Goal: Task Accomplishment & Management: Manage account settings

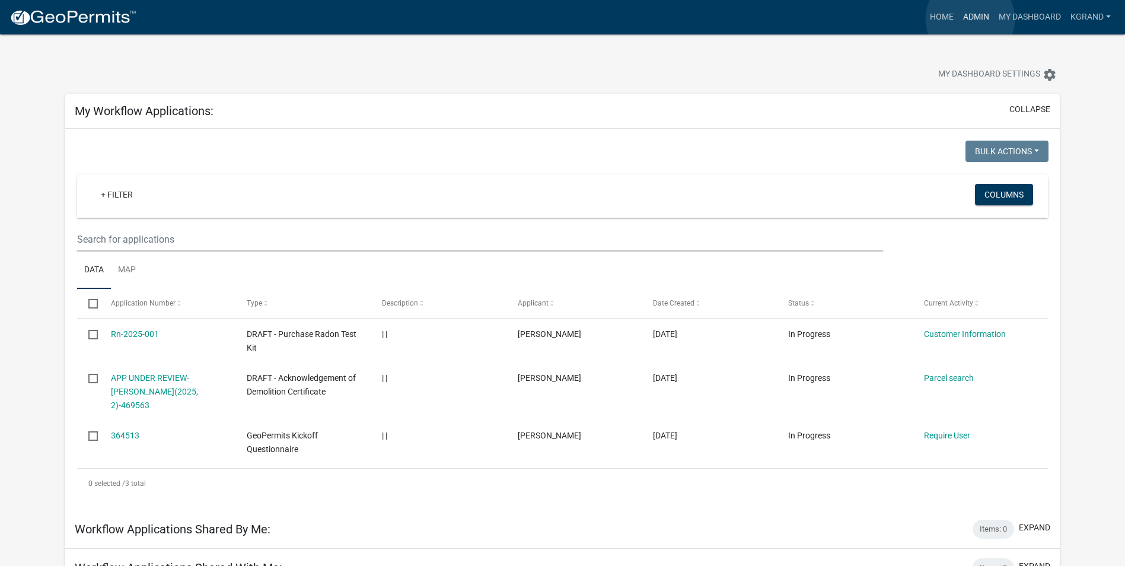
click at [970, 19] on link "Admin" at bounding box center [976, 17] width 36 height 23
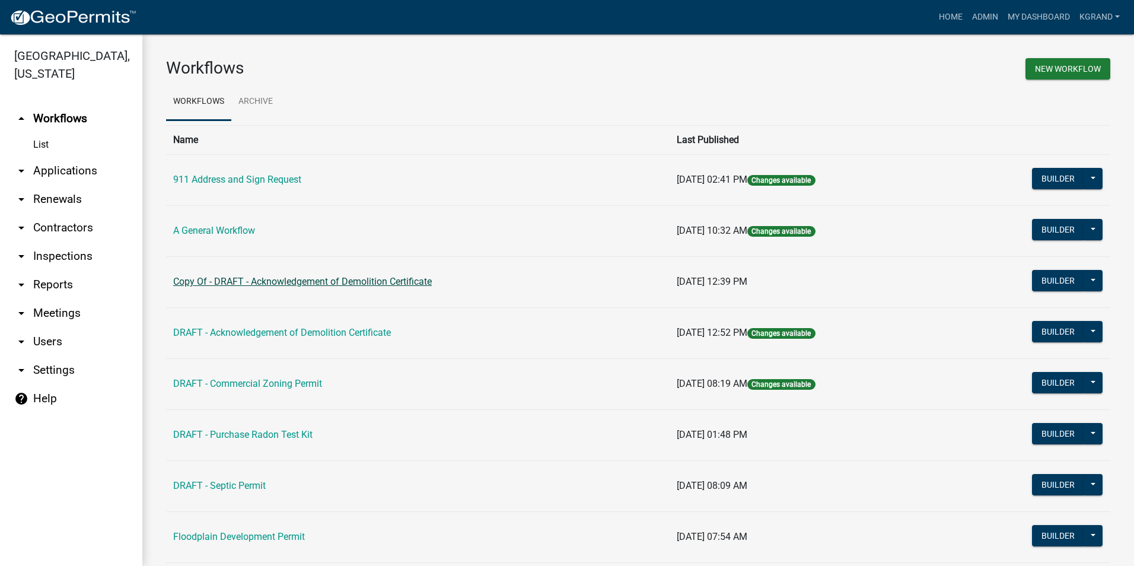
click at [216, 282] on link "Copy Of - DRAFT - Acknowledgement of Demolition Certificate" at bounding box center [302, 281] width 259 height 11
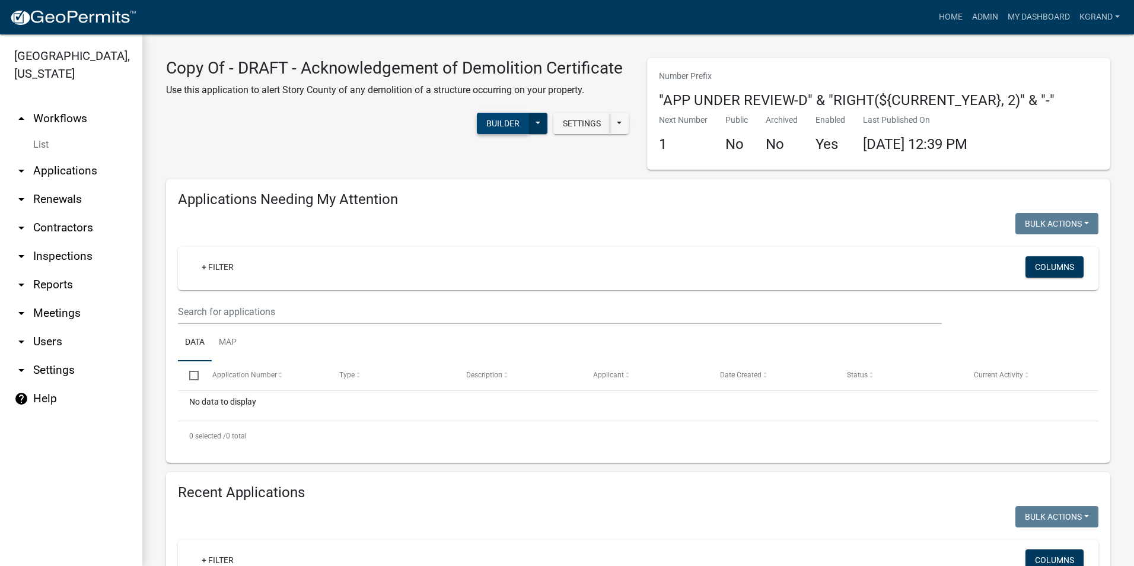
click at [491, 123] on button "Builder" at bounding box center [503, 123] width 52 height 21
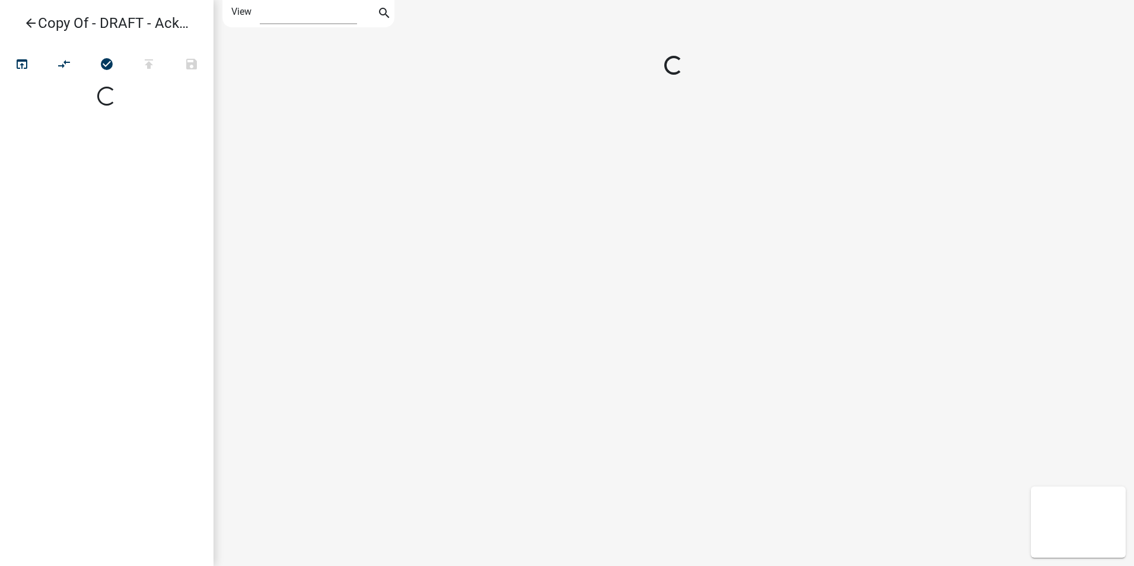
select select "1"
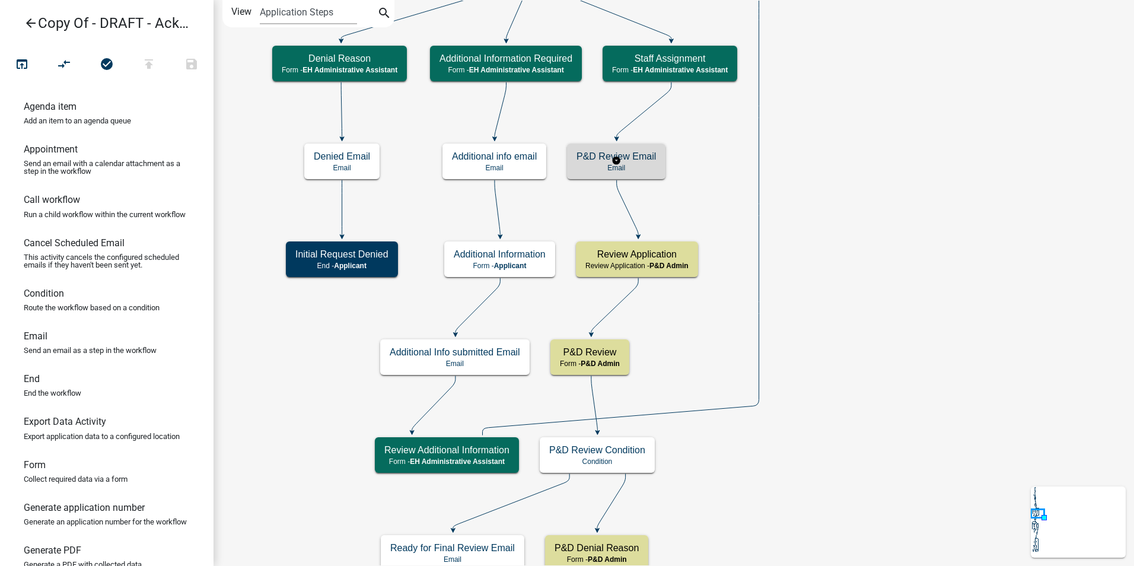
click at [649, 166] on p "Email" at bounding box center [615, 168] width 79 height 8
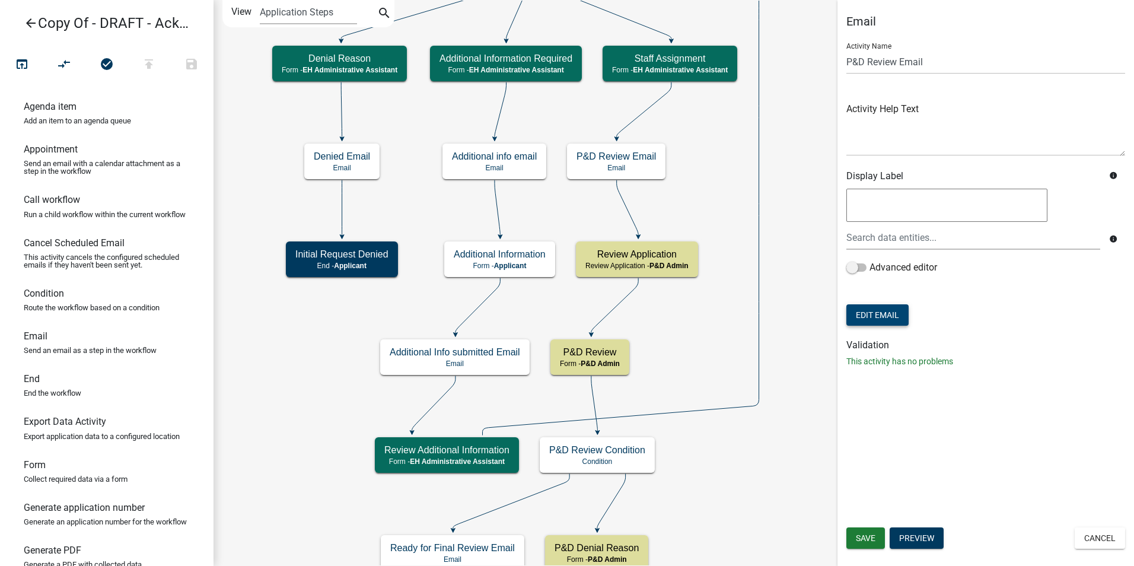
click at [874, 314] on button "Edit Email" at bounding box center [877, 314] width 62 height 21
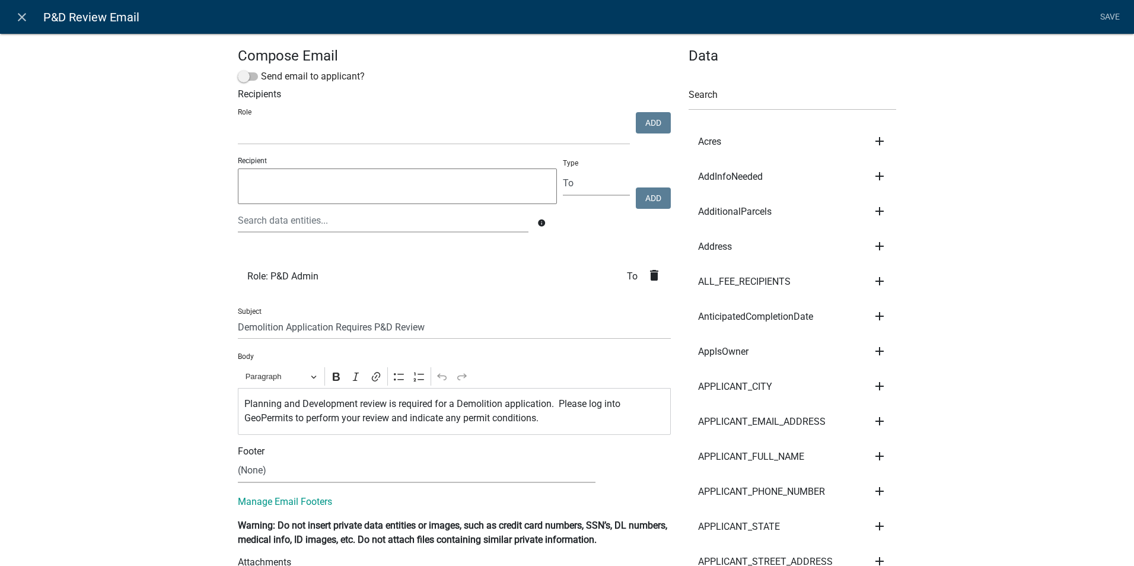
select select
click at [238, 327] on input "Demolition Application Requires P&D Review" at bounding box center [454, 327] width 433 height 24
type input "TEST Demolition Application Requires P&D Review"
click at [648, 279] on icon "delete" at bounding box center [654, 275] width 14 height 14
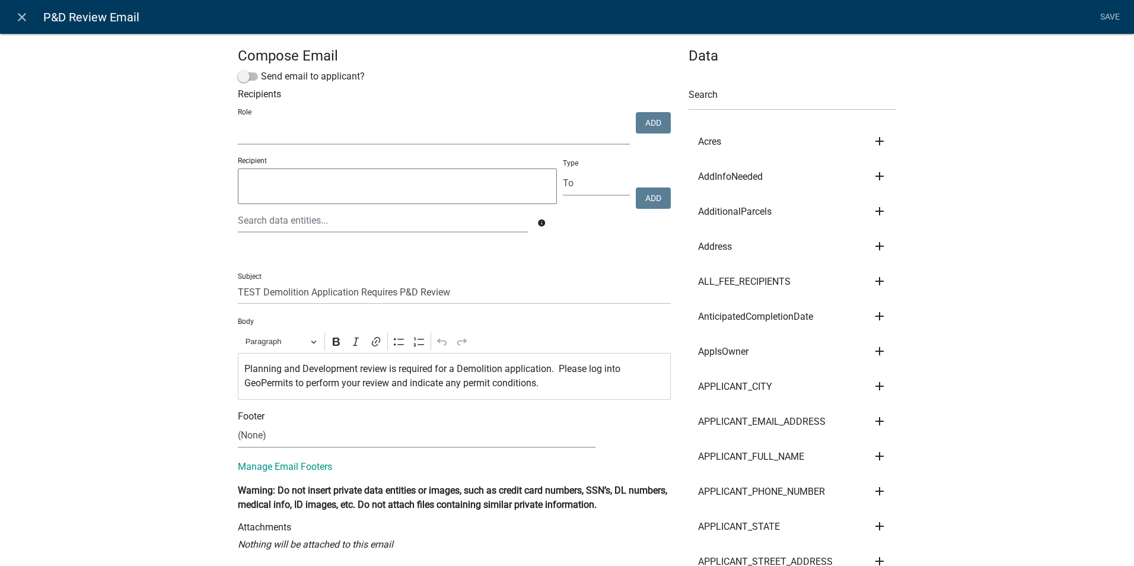
click at [282, 132] on select "Admin P & D Inspectors EH Administrative Assistant Zoning Reviewers EH Inspecti…" at bounding box center [434, 132] width 392 height 24
select select "110e0227-0db3-4e2a-bf3b-b3f976be30cb"
click at [238, 120] on select "Admin P & D Inspectors EH Administrative Assistant Zoning Reviewers EH Inspecti…" at bounding box center [434, 132] width 392 height 24
click at [650, 120] on button "Add" at bounding box center [653, 122] width 35 height 21
select select
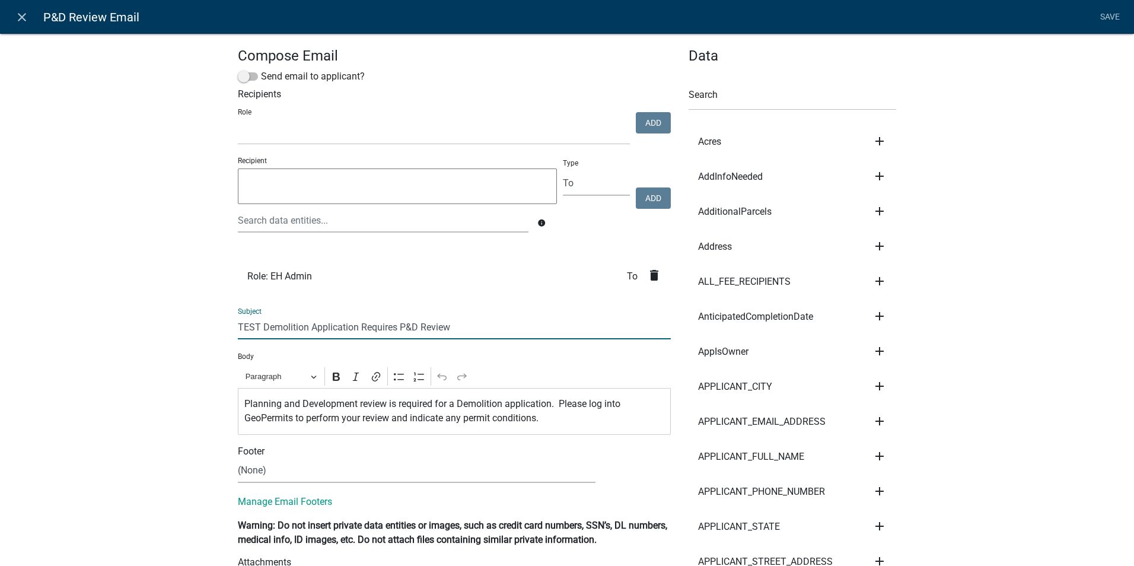
click at [258, 326] on input "TEST Demolition Application Requires P&D Review" at bounding box center [454, 327] width 433 height 24
type input "TEST MODE Demolition Application Requires P&D Review"
click at [1116, 16] on link "Save" at bounding box center [1110, 17] width 30 height 23
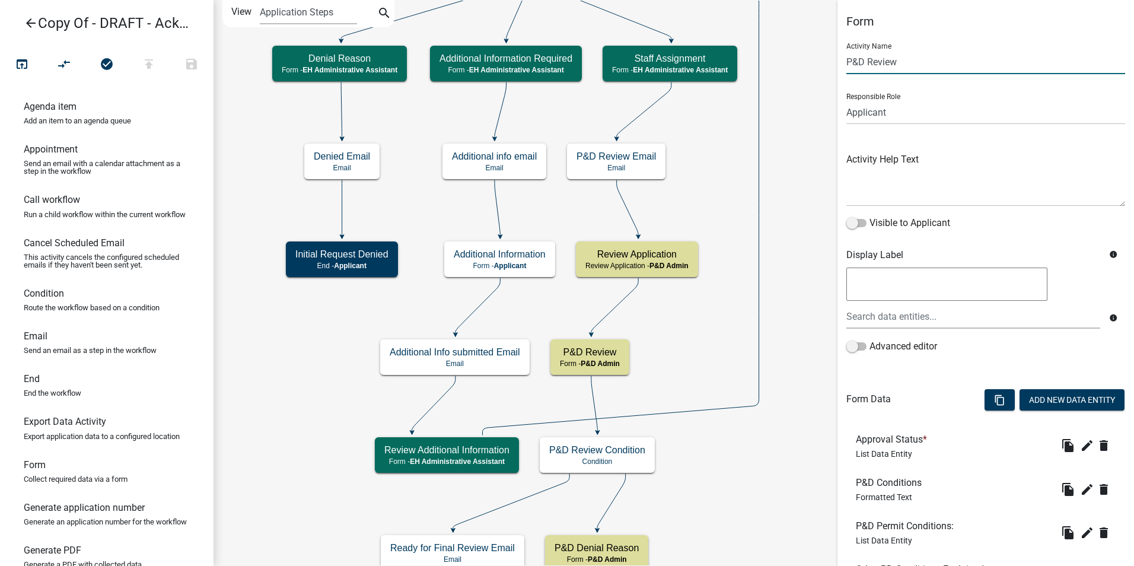
click at [905, 63] on input "P&D Review" at bounding box center [985, 62] width 279 height 24
click at [894, 119] on select "Applicant Admin P & D Inspectors EH Administrative Assistant Zoning Reviewers E…" at bounding box center [985, 112] width 279 height 24
select select "DA3E3E5F-670D-4329-B60C-5CC8A4B2B679"
click at [846, 100] on select "Applicant Admin P & D Inspectors EH Administrative Assistant Zoning Reviewers E…" at bounding box center [985, 112] width 279 height 24
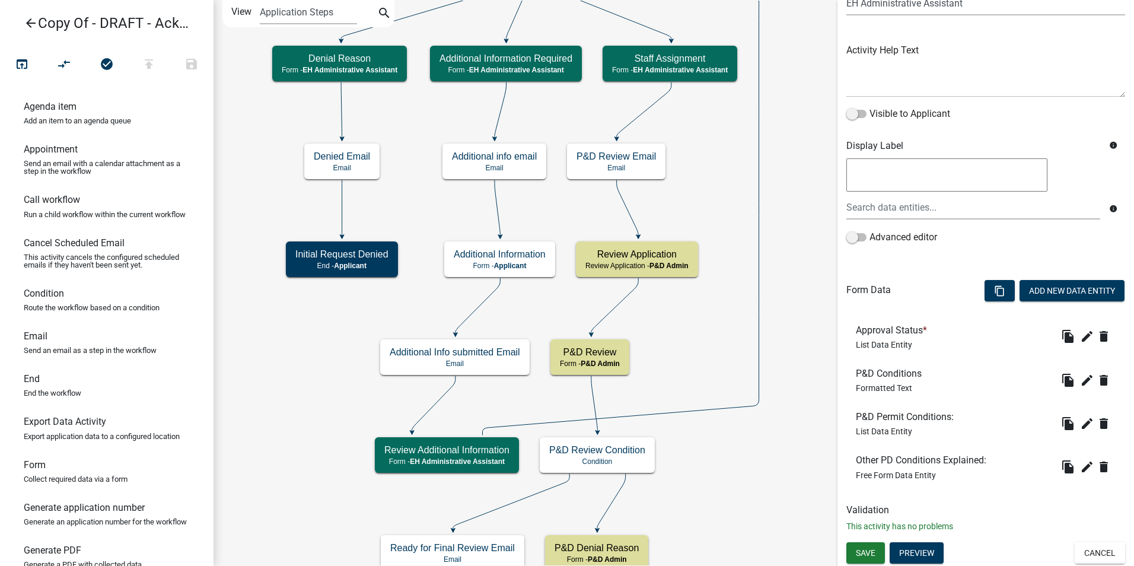
scroll to position [110, 0]
click at [868, 553] on span "Save" at bounding box center [866, 551] width 20 height 9
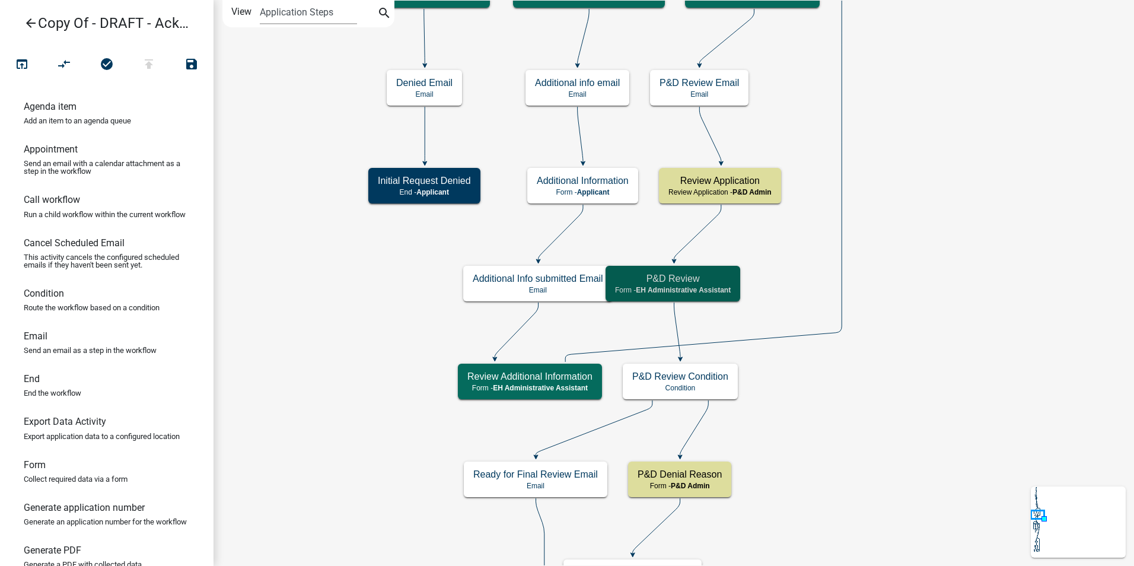
scroll to position [0, 0]
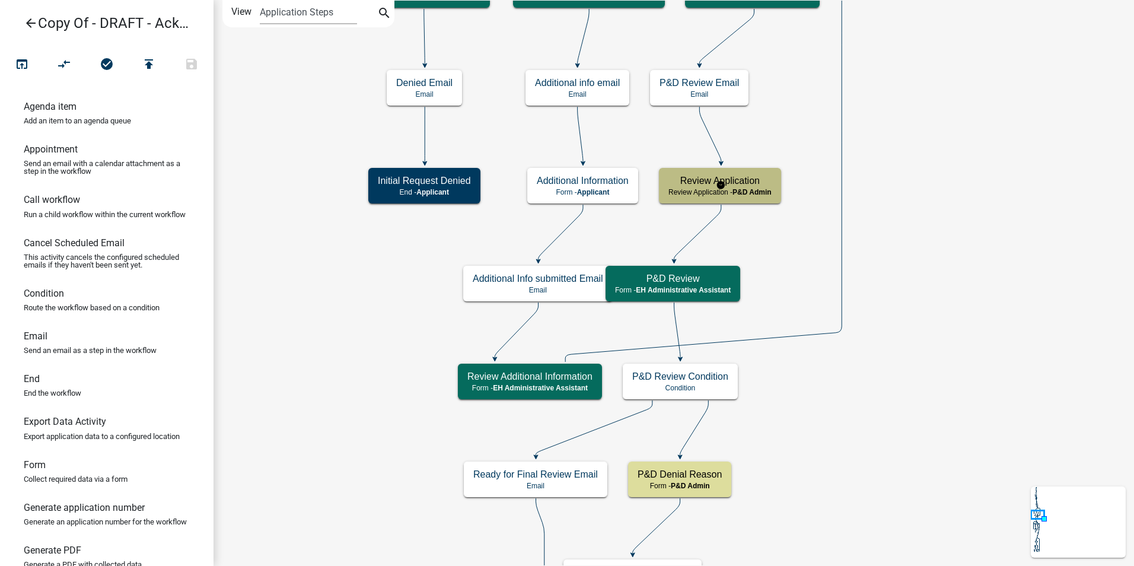
click at [744, 181] on h5 "Review Application" at bounding box center [719, 180] width 103 height 11
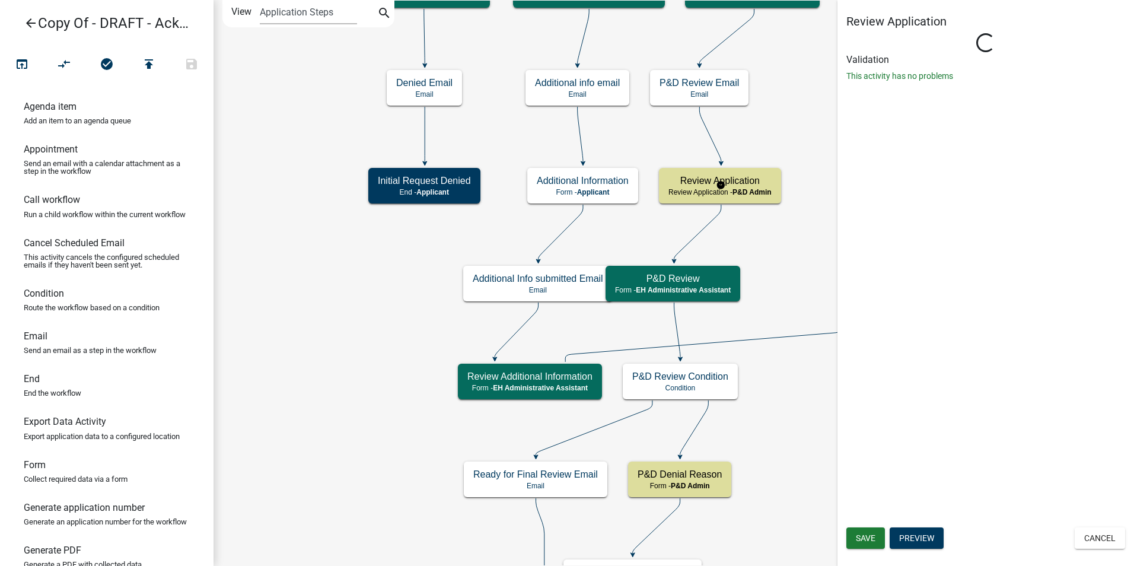
select select "1D7849C7-47D0-45C1-BB15-B11DE66EF8E1"
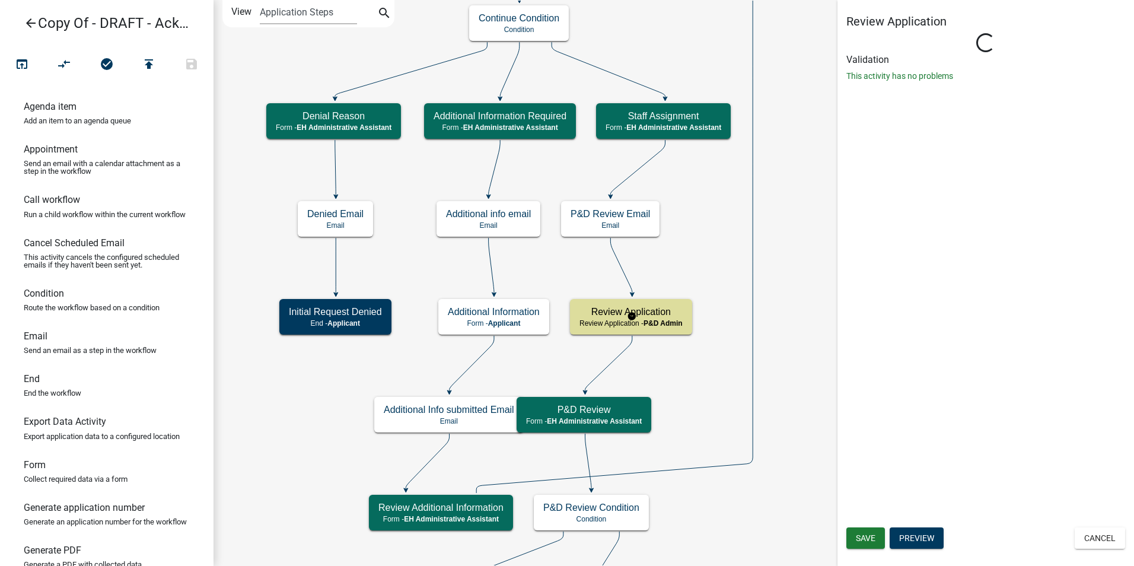
select select "1D7849C7-47D0-45C1-BB15-B11DE66EF8E1"
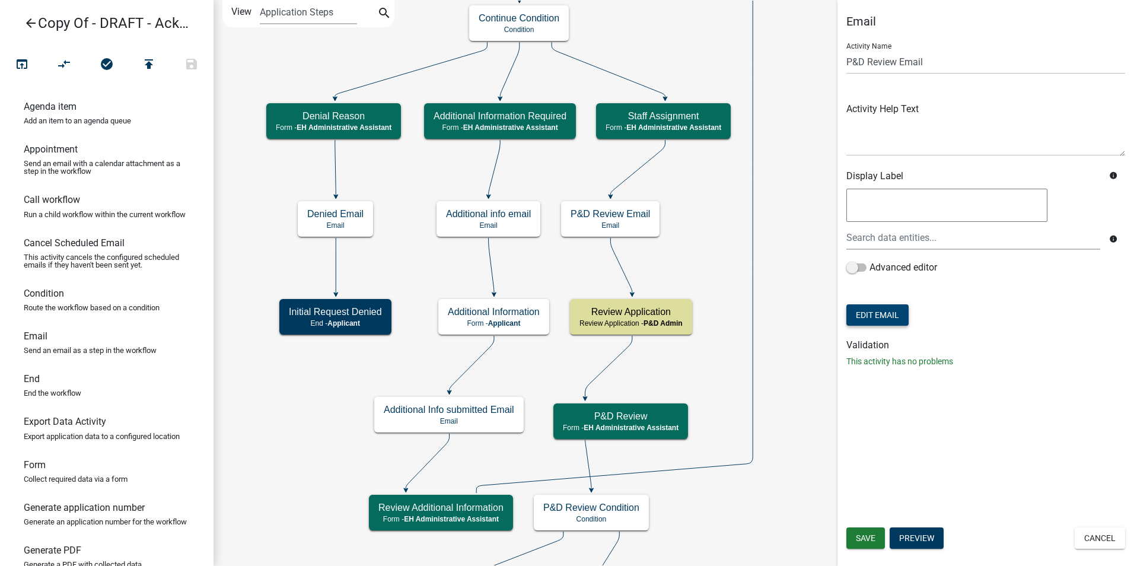
click at [859, 314] on button "Edit Email" at bounding box center [877, 314] width 62 height 21
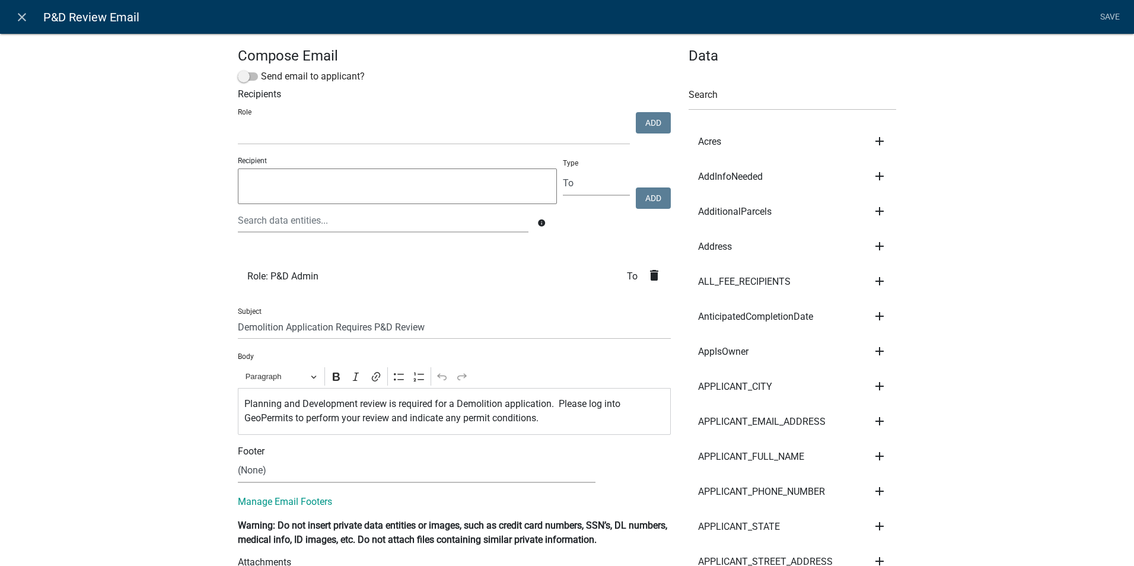
select select
click at [23, 14] on icon "close" at bounding box center [22, 17] width 14 height 14
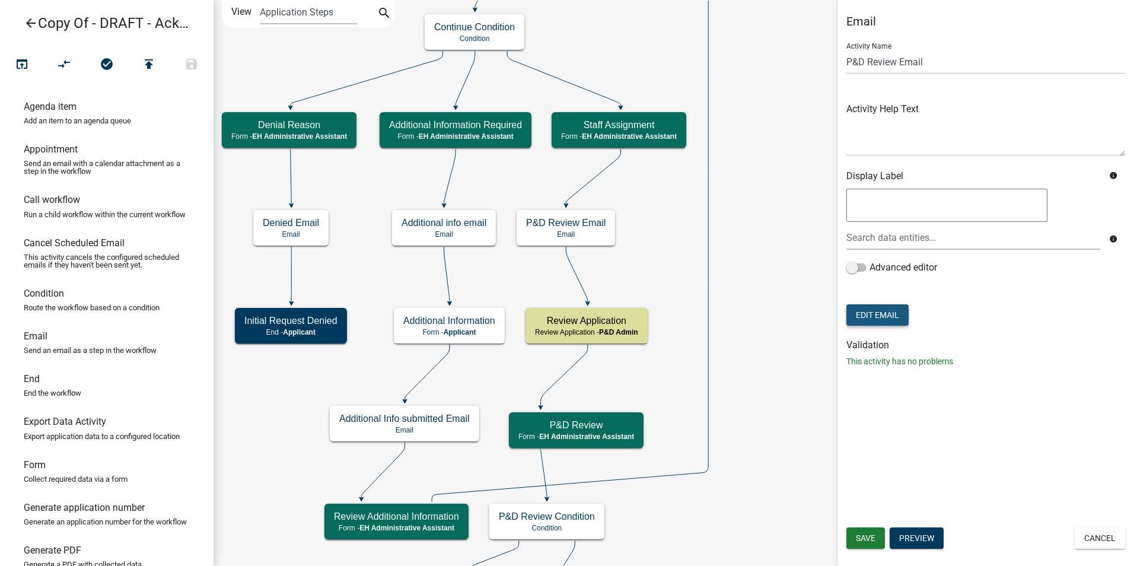
click at [879, 316] on button "Edit Email" at bounding box center [877, 314] width 62 height 21
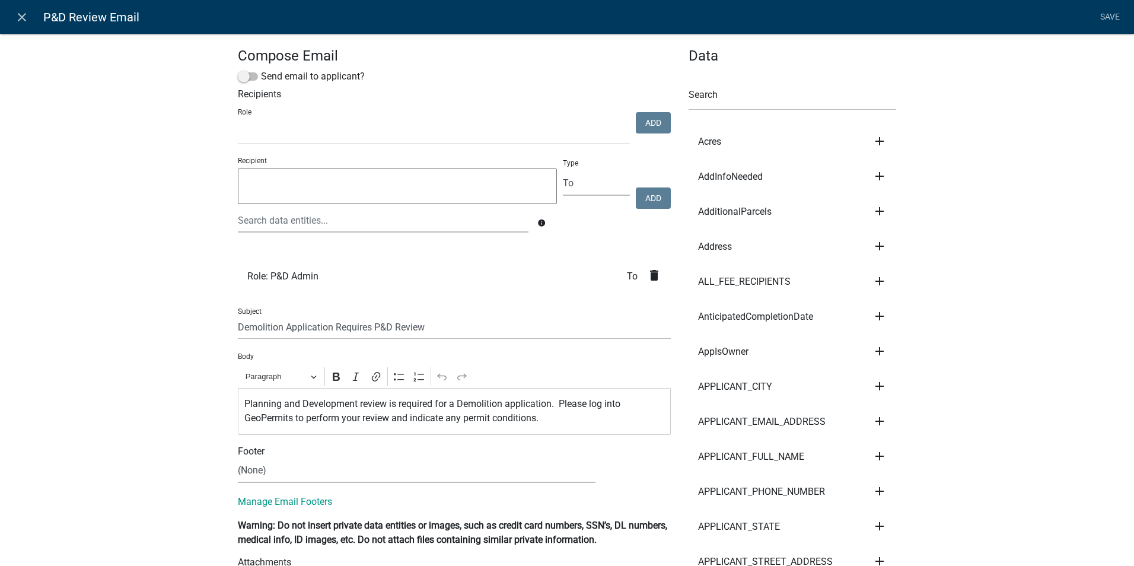
select select
click at [652, 279] on icon "delete" at bounding box center [654, 275] width 14 height 14
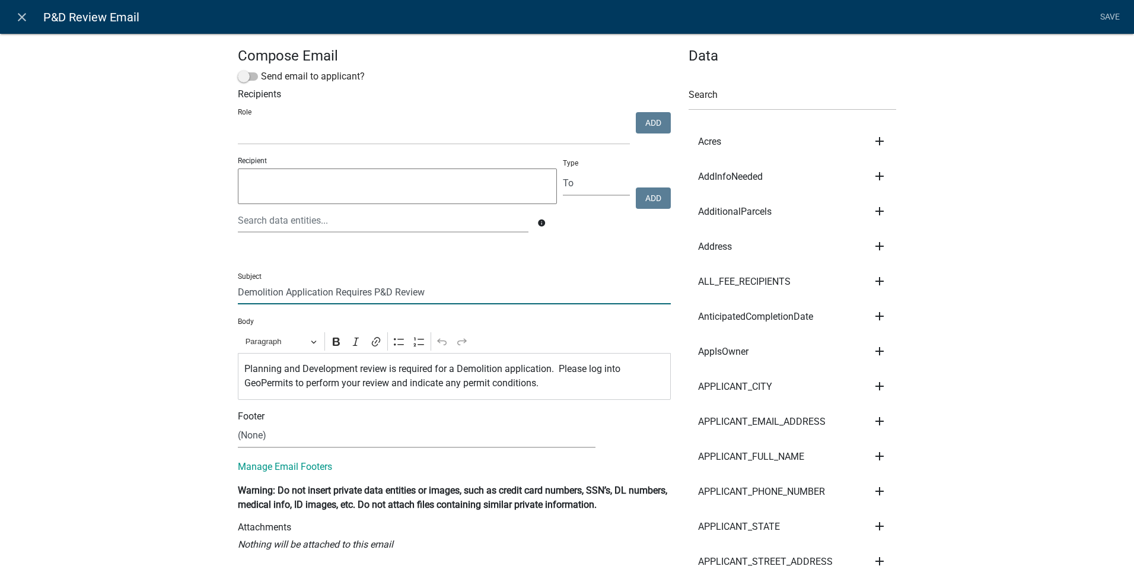
click at [238, 291] on input "Demolition Application Requires P&D Review" at bounding box center [454, 292] width 433 height 24
type input "TEST Demolition Application Requires P&D Review"
click at [339, 132] on select "Admin P & D Inspectors EH Administrative Assistant Zoning Reviewers EH Inspecti…" at bounding box center [434, 132] width 392 height 24
select select "da3e3e5f-670d-4329-b60c-5cc8a4b2b679"
click at [238, 120] on select "Admin P & D Inspectors EH Administrative Assistant Zoning Reviewers EH Inspecti…" at bounding box center [434, 132] width 392 height 24
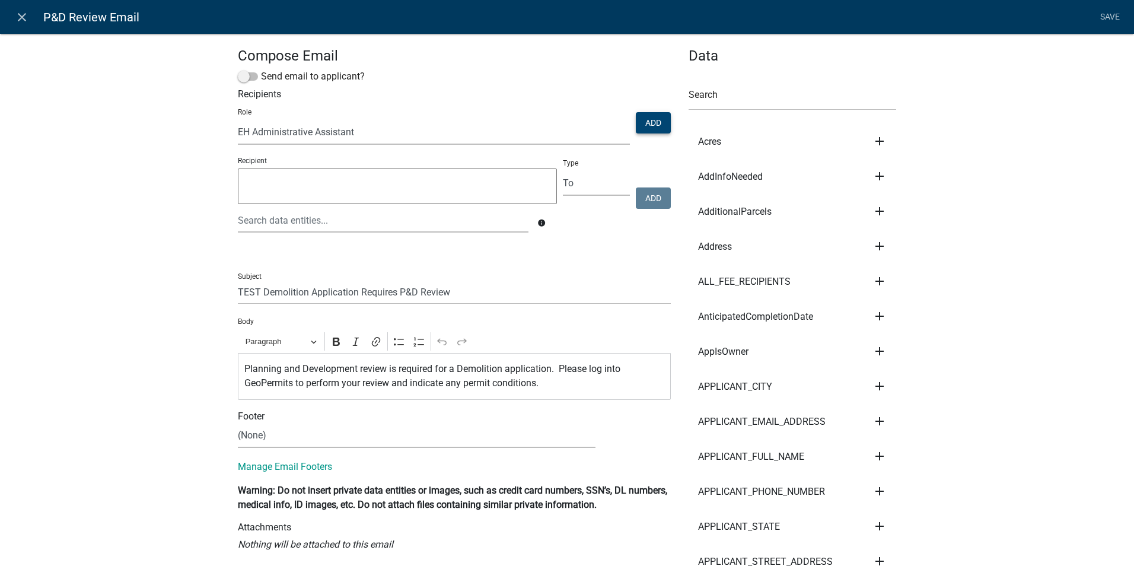
click at [649, 125] on button "Add" at bounding box center [653, 122] width 35 height 21
select select
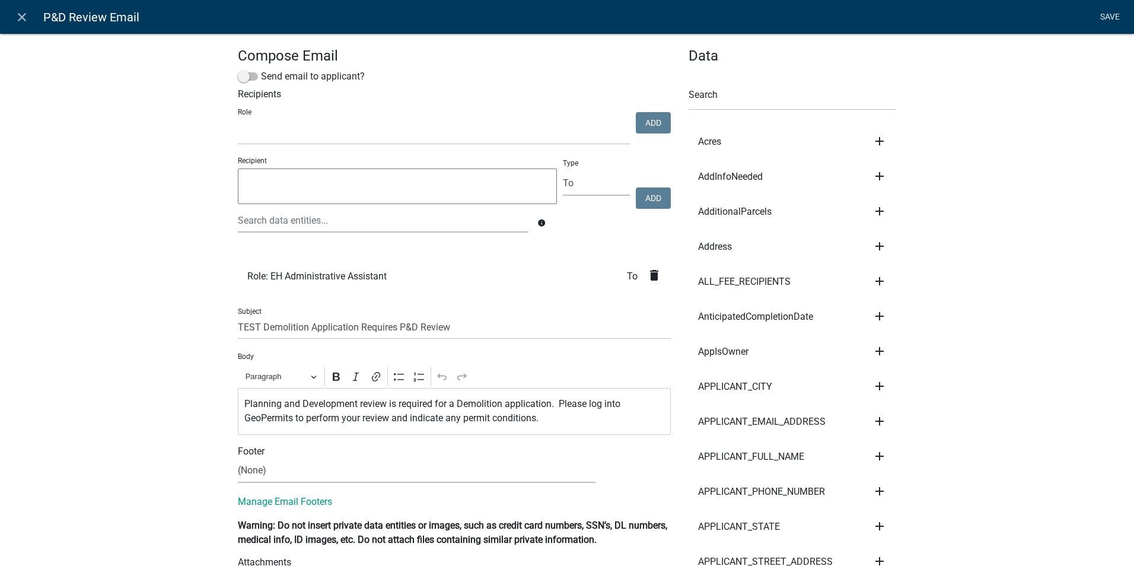
click at [1105, 12] on link "Save" at bounding box center [1110, 17] width 30 height 23
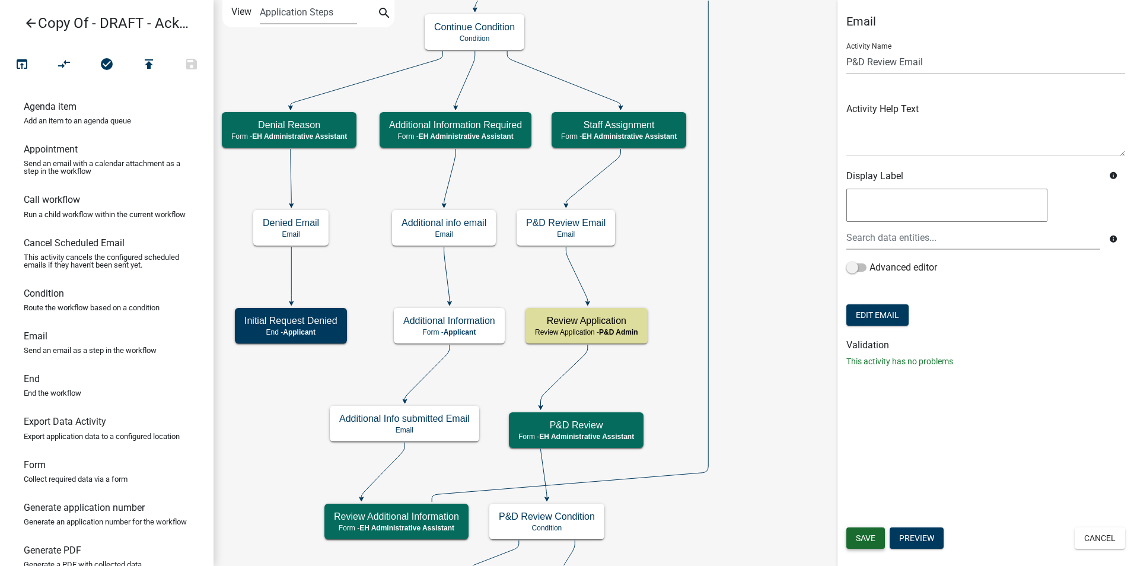
click at [865, 542] on span "Save" at bounding box center [866, 537] width 20 height 9
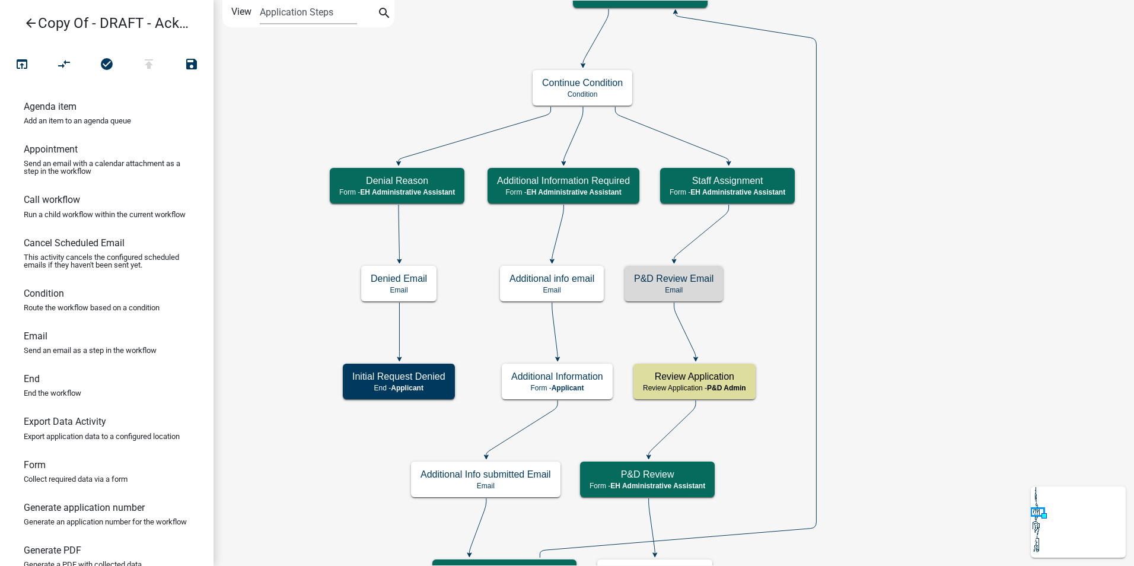
click at [707, 297] on div "P&D Review Email Email" at bounding box center [673, 284] width 98 height 36
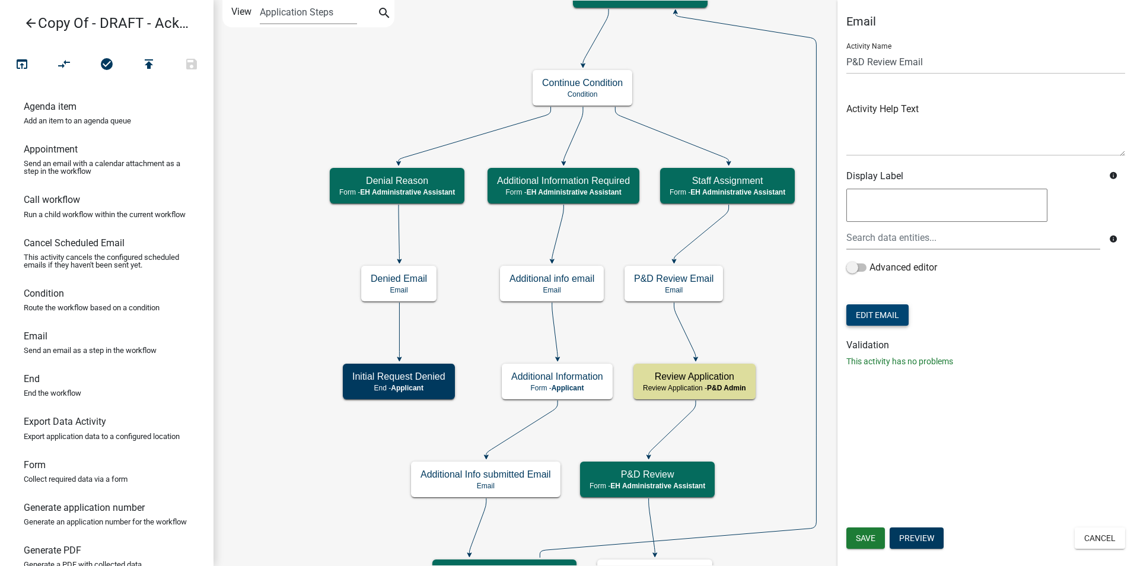
click at [887, 314] on button "Edit Email" at bounding box center [877, 314] width 62 height 21
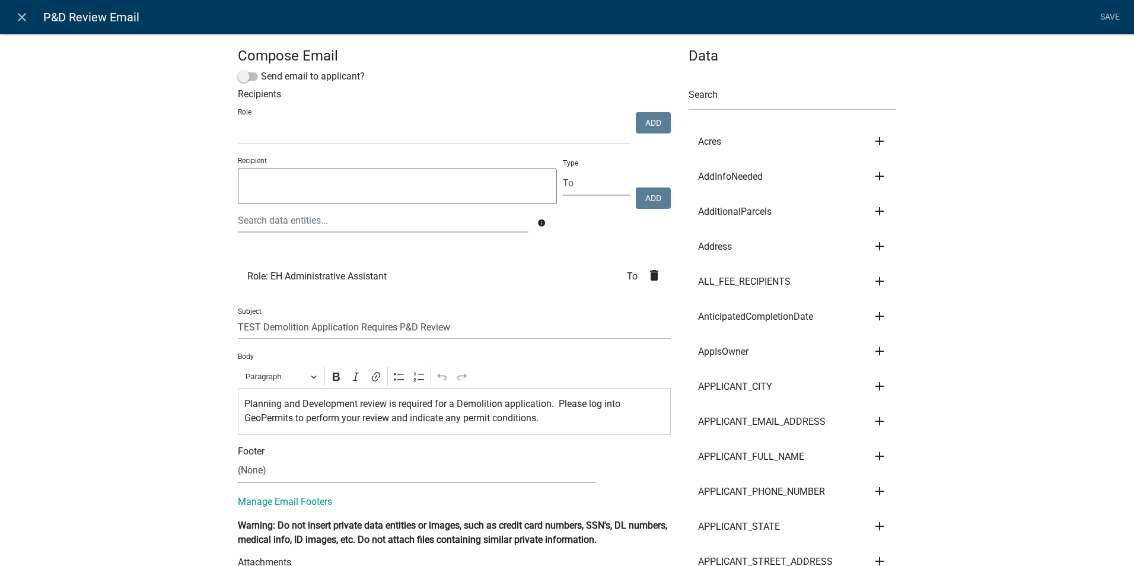
select select
click at [18, 14] on icon "close" at bounding box center [22, 17] width 14 height 14
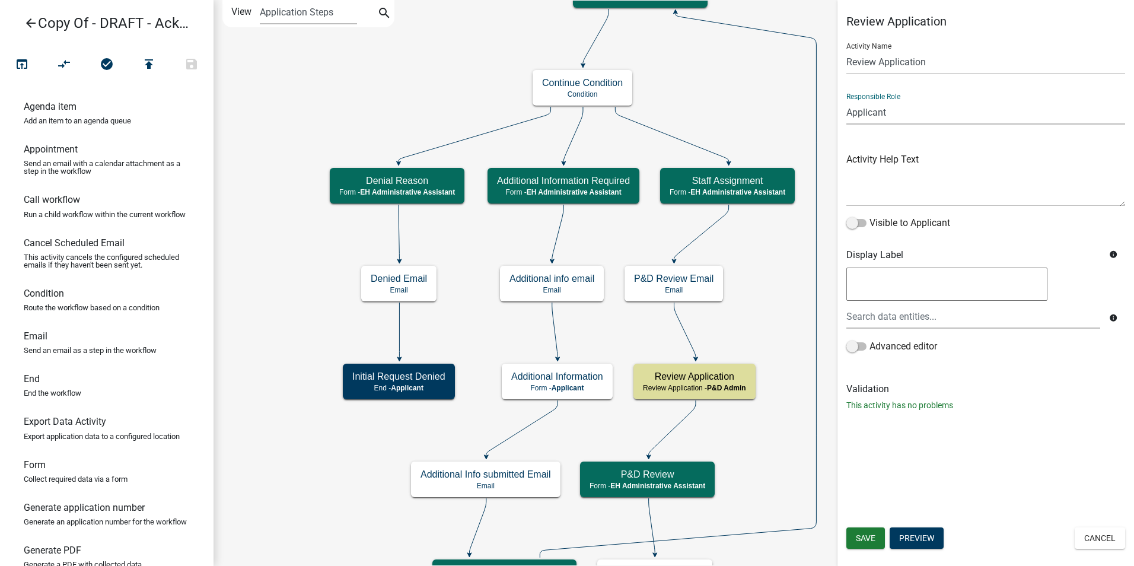
click at [920, 113] on select "Applicant Admin P & D Inspectors EH Administrative Assistant Zoning Reviewers E…" at bounding box center [985, 112] width 279 height 24
select select "DA3E3E5F-670D-4329-B60C-5CC8A4B2B679"
click at [846, 100] on select "Applicant Admin P & D Inspectors EH Administrative Assistant Zoning Reviewers E…" at bounding box center [985, 112] width 279 height 24
click at [866, 531] on button "Save" at bounding box center [865, 537] width 39 height 21
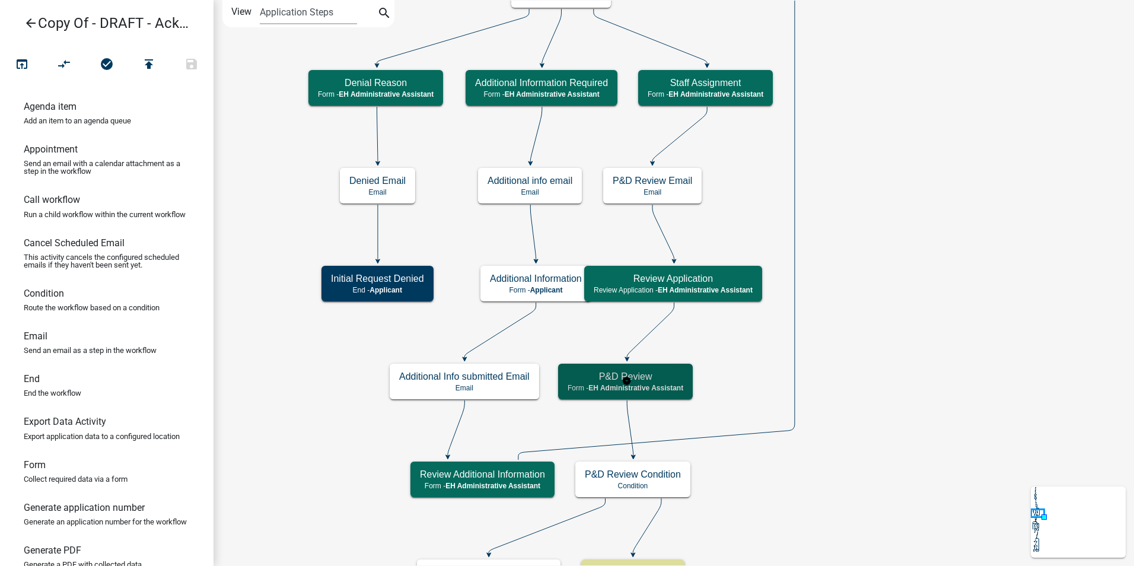
click at [653, 381] on h5 "P&D Review" at bounding box center [625, 376] width 116 height 11
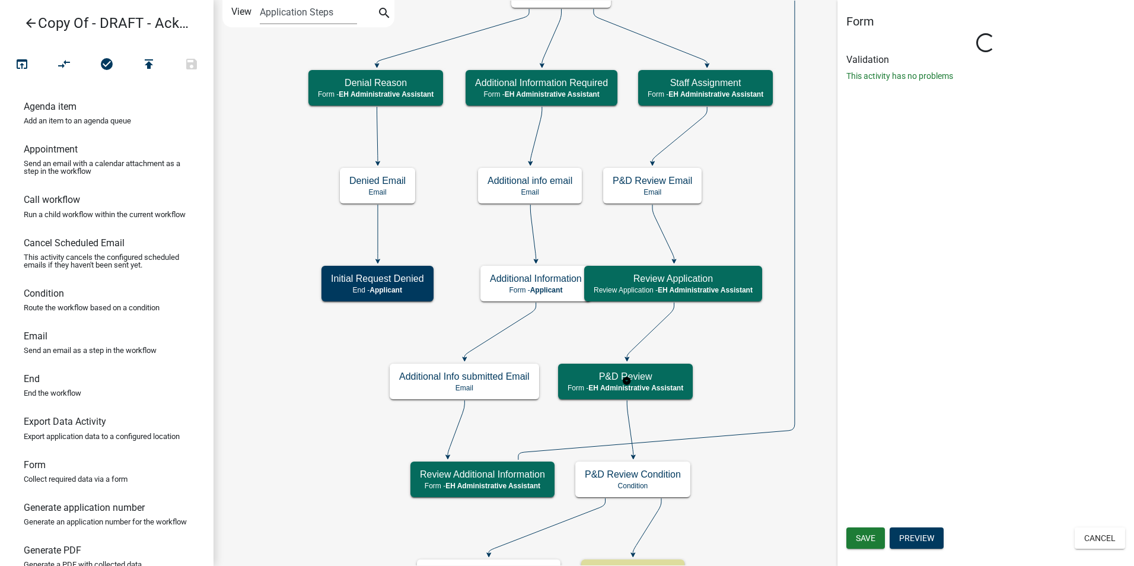
select select "DA3E3E5F-670D-4329-B60C-5CC8A4B2B679"
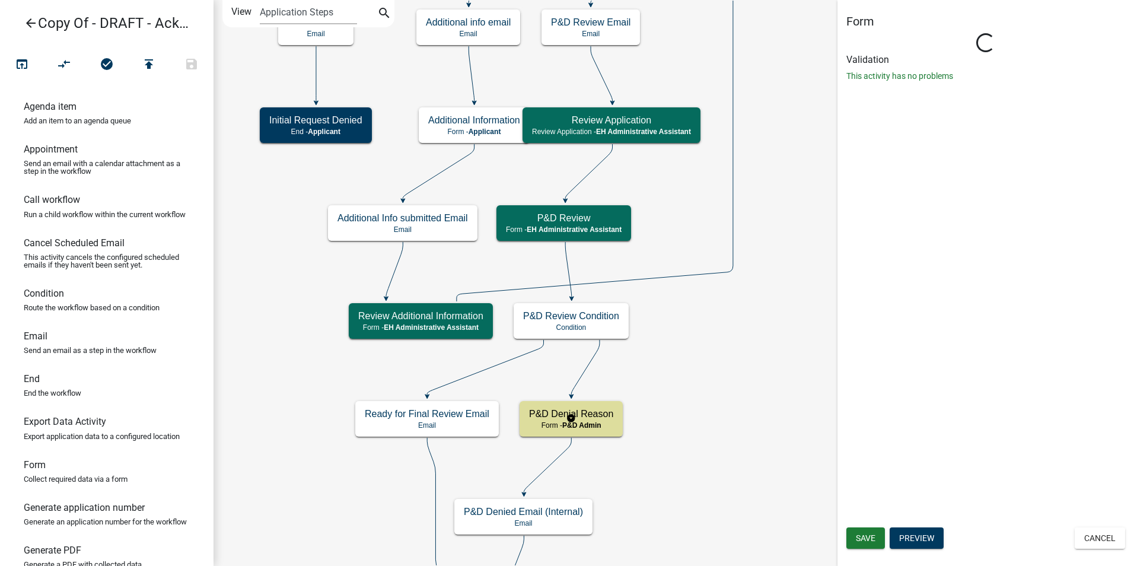
select select "DA3E3E5F-670D-4329-B60C-5CC8A4B2B679"
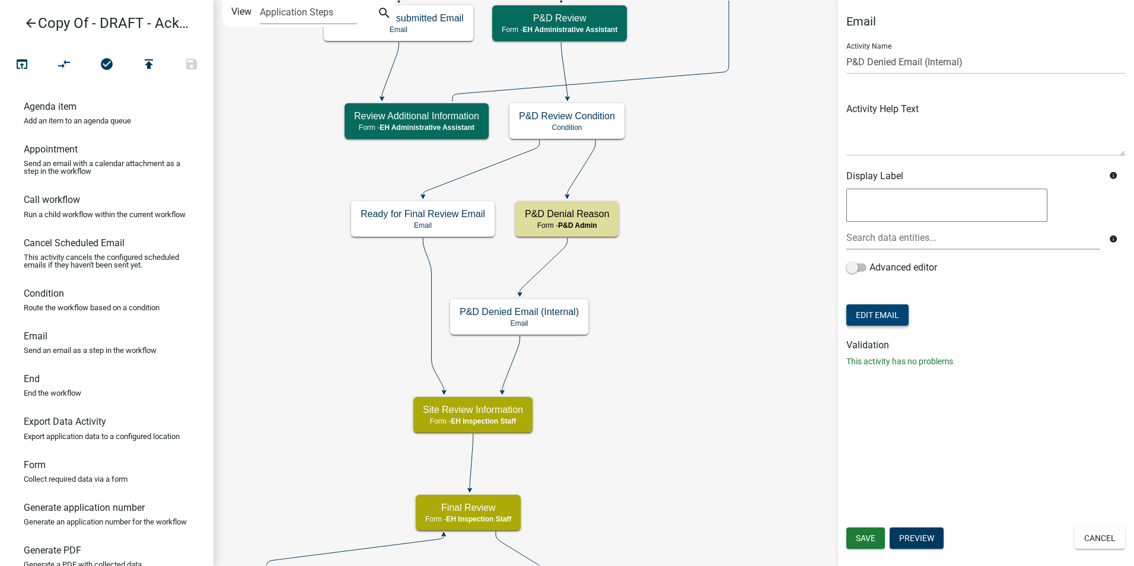
click at [870, 313] on button "Edit Email" at bounding box center [877, 314] width 62 height 21
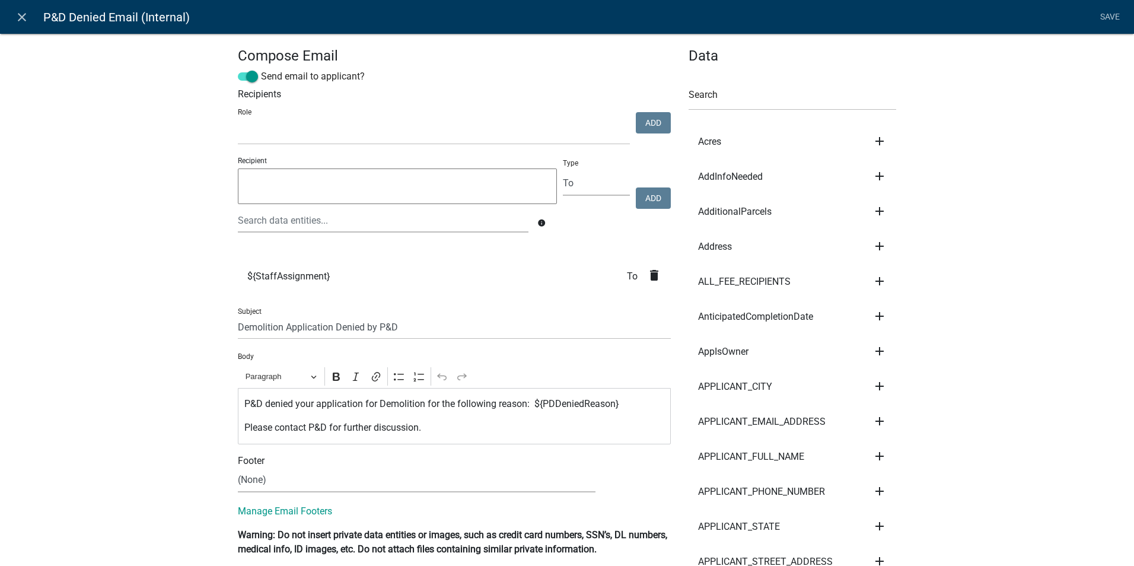
select select
click at [21, 18] on icon "close" at bounding box center [22, 17] width 14 height 14
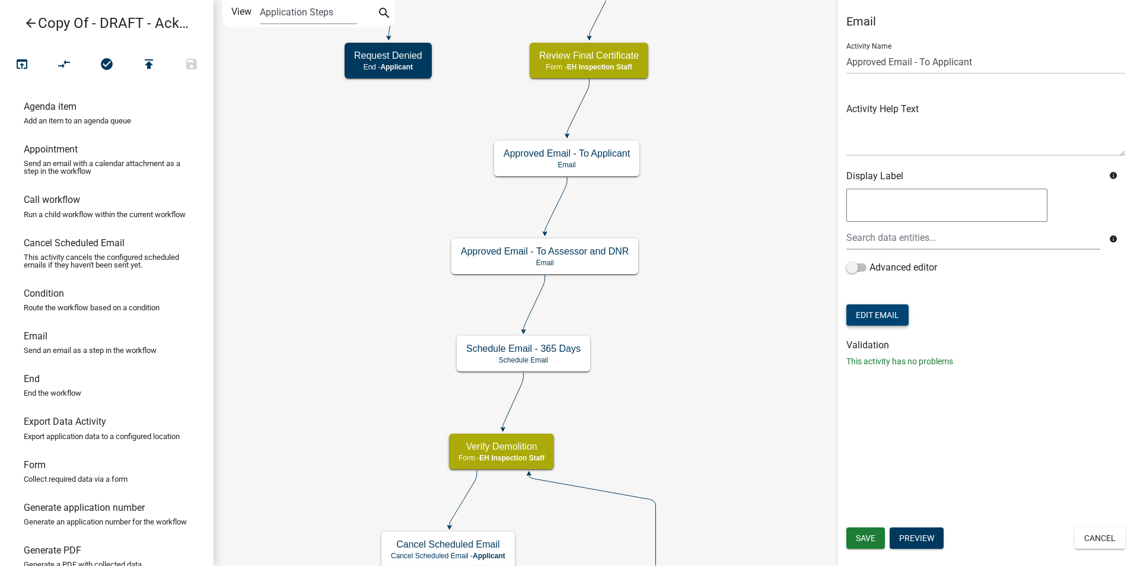
click at [876, 315] on button "Edit Email" at bounding box center [877, 314] width 62 height 21
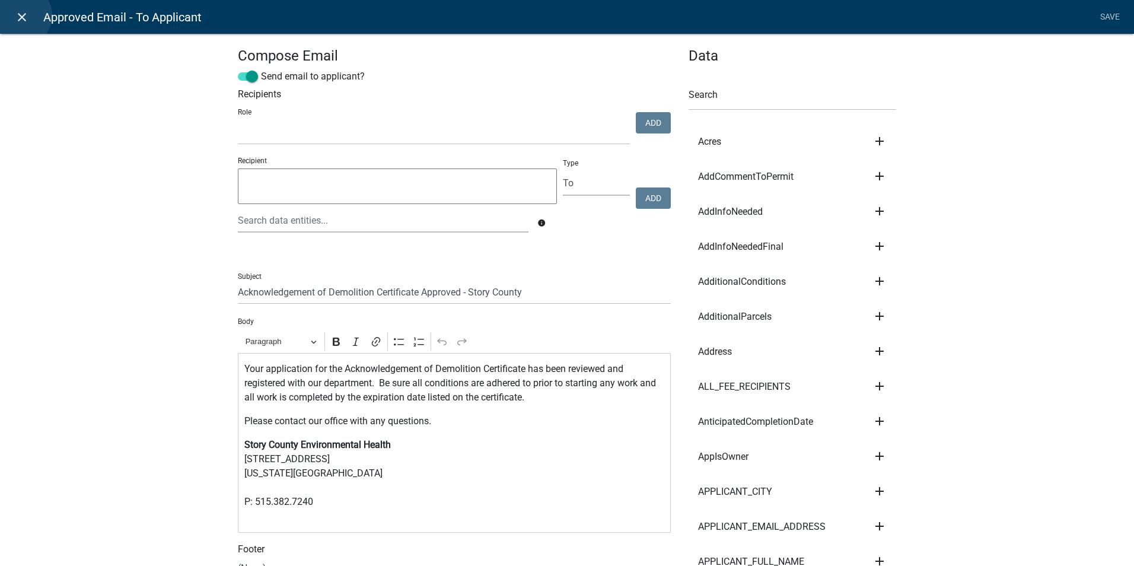
click at [22, 15] on icon "close" at bounding box center [22, 17] width 14 height 14
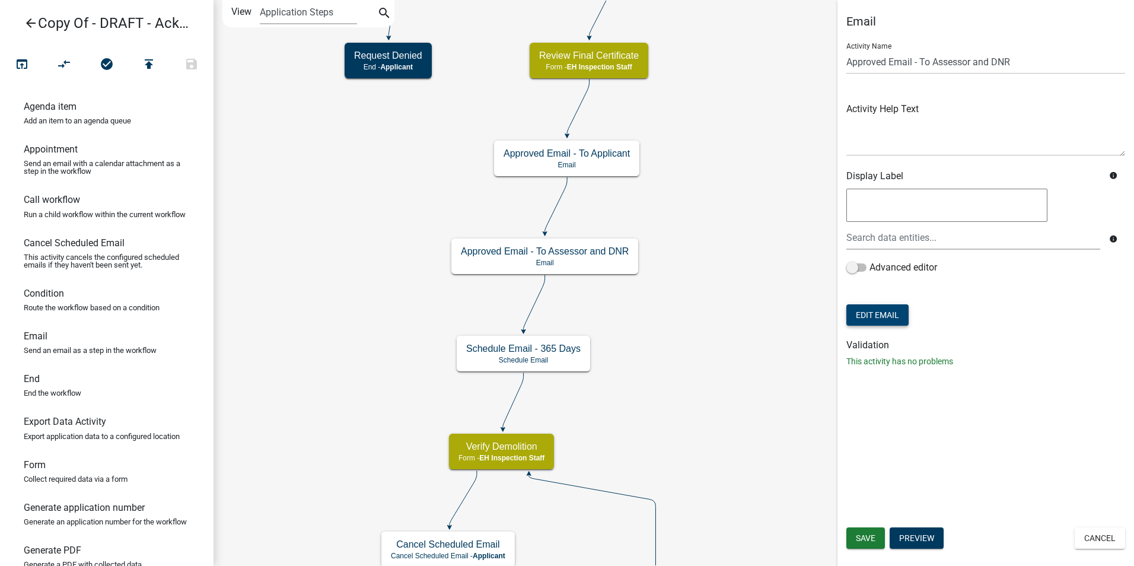
click at [869, 314] on button "Edit Email" at bounding box center [877, 314] width 62 height 21
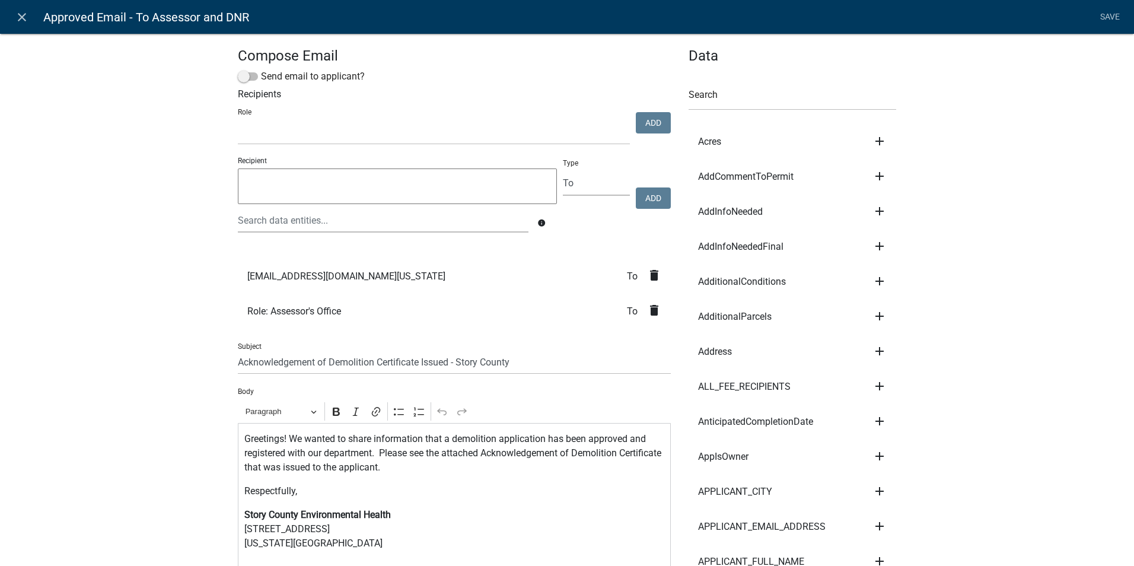
select select
click at [238, 363] on input "Acknowledgement of Demolition Certificate Issued - Story County" at bounding box center [454, 362] width 433 height 24
type input "TEST Acknowledgement of Demolition Certificate Issued - Story County"
click at [334, 136] on select "Admin P & D Inspectors EH Administrative Assistant Zoning Reviewers EH Inspecti…" at bounding box center [434, 132] width 392 height 24
select select "da3e3e5f-670d-4329-b60c-5cc8a4b2b679"
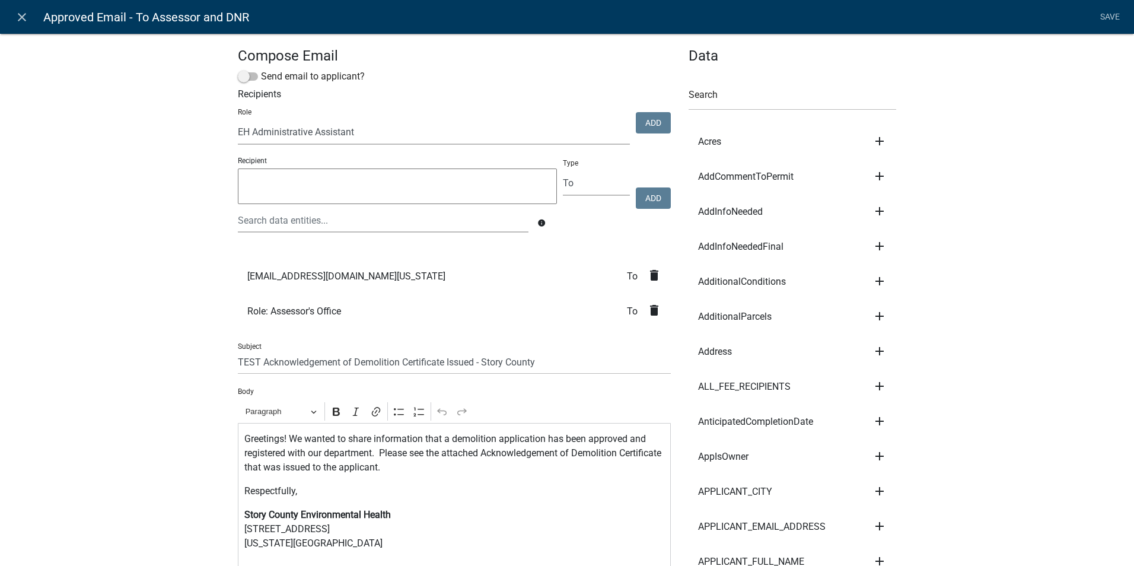
click at [238, 120] on select "Admin P & D Inspectors EH Administrative Assistant Zoning Reviewers EH Inspecti…" at bounding box center [434, 132] width 392 height 24
click at [636, 124] on button "Add" at bounding box center [653, 122] width 35 height 21
select select
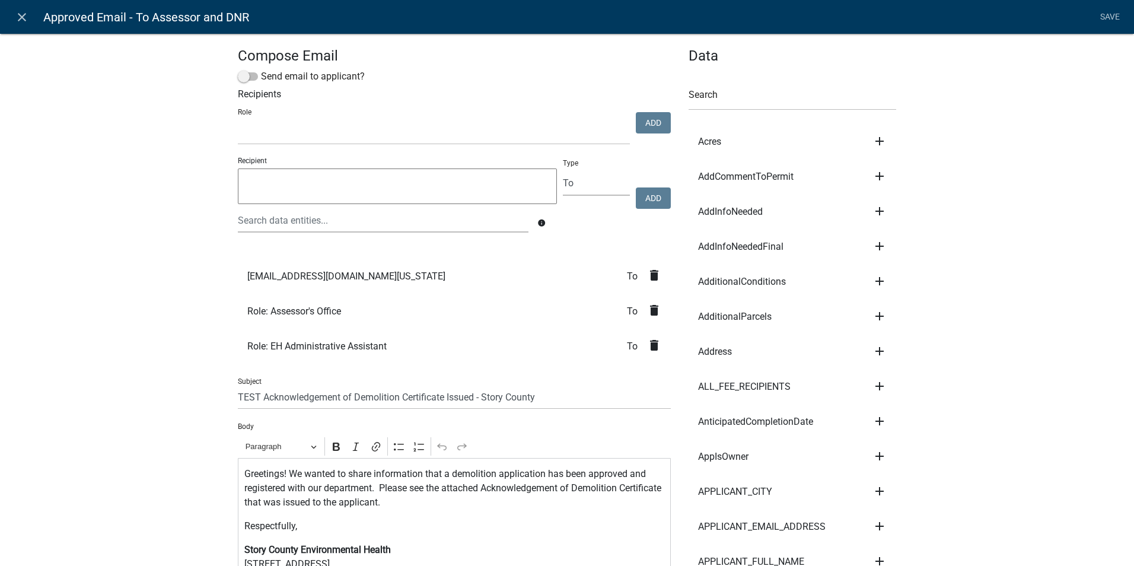
click at [649, 311] on icon "delete" at bounding box center [654, 310] width 14 height 14
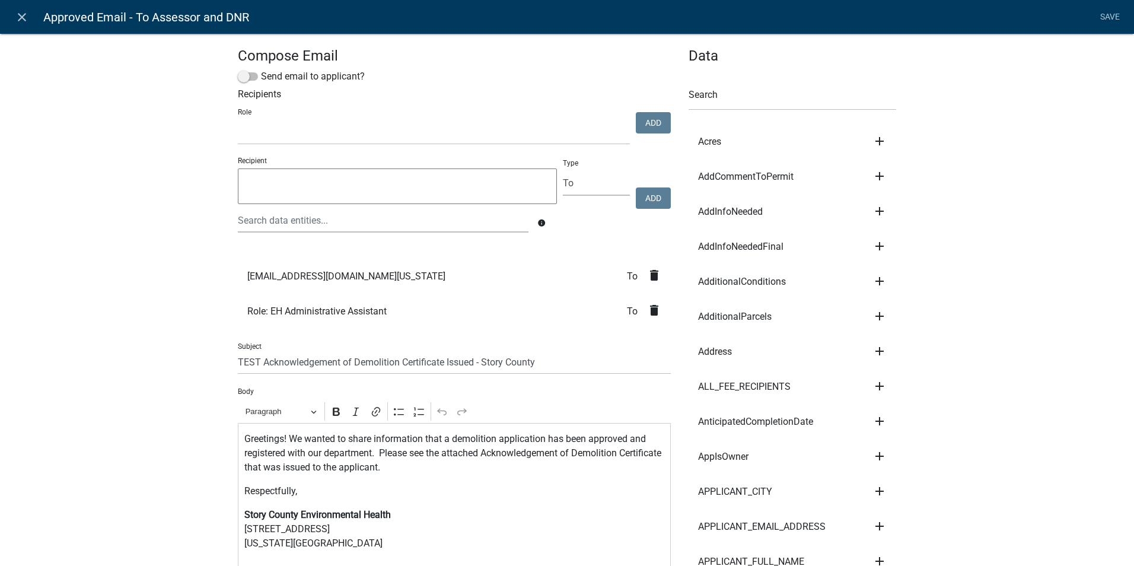
click at [649, 274] on icon "delete" at bounding box center [654, 275] width 14 height 14
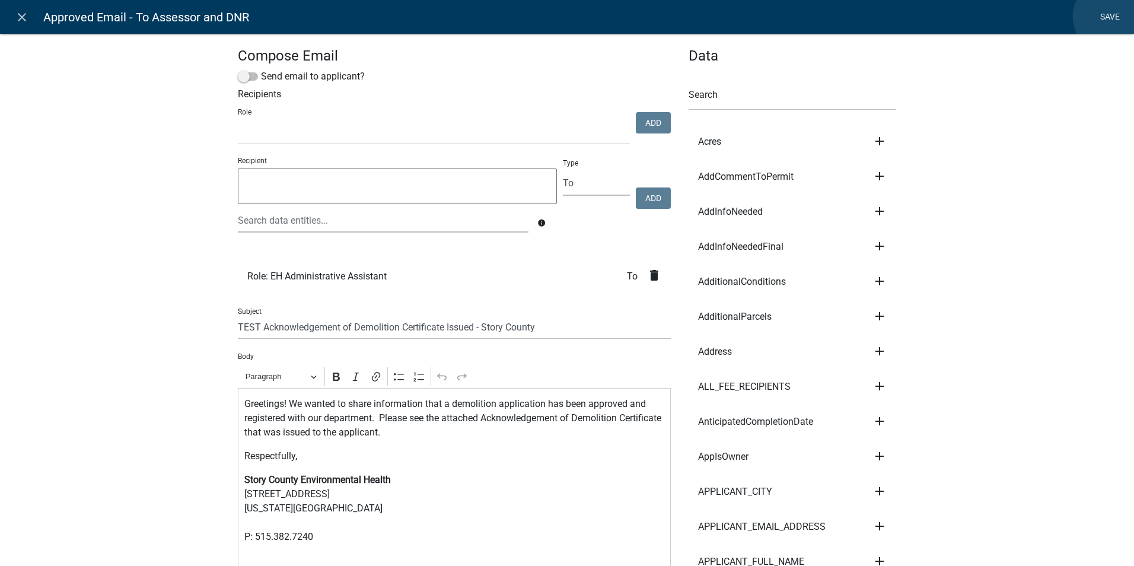
click at [1110, 17] on link "Save" at bounding box center [1110, 17] width 30 height 23
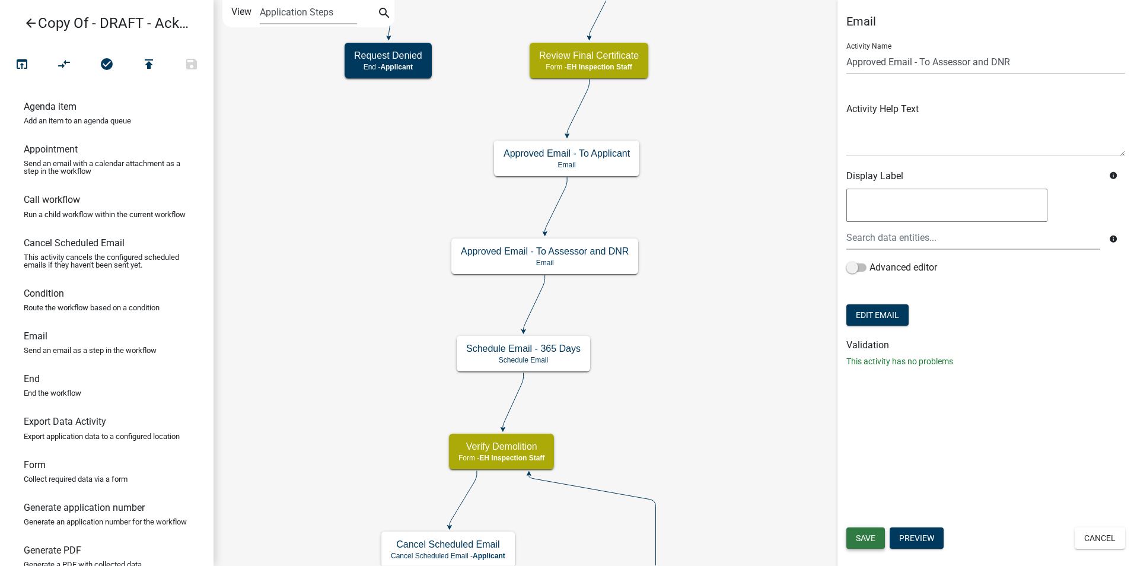
click at [862, 537] on span "Save" at bounding box center [866, 537] width 20 height 9
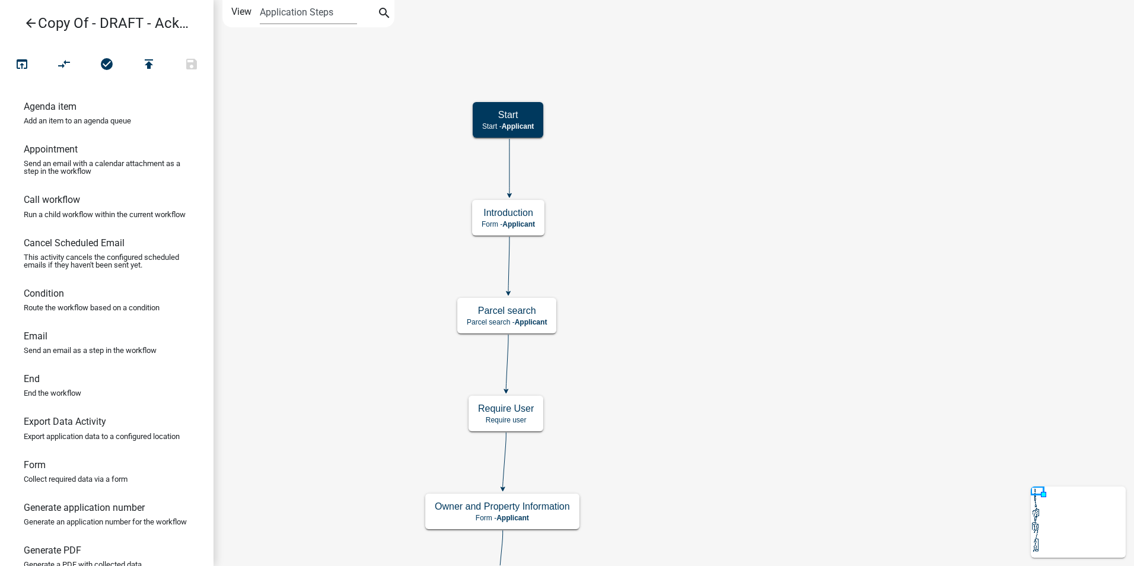
click at [27, 20] on icon "arrow_back" at bounding box center [31, 24] width 14 height 17
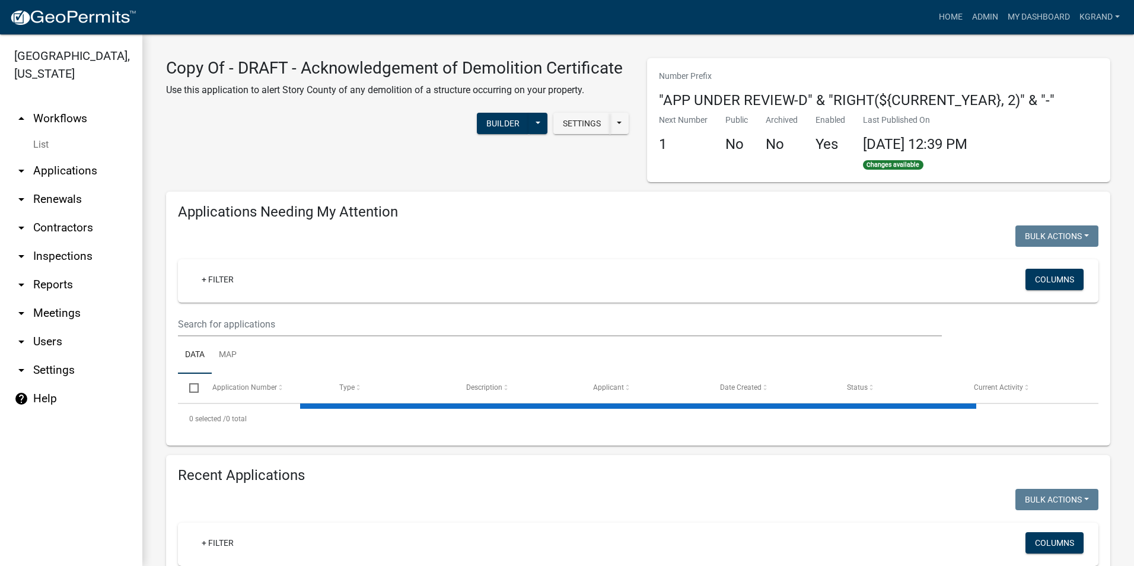
click at [40, 327] on link "arrow_drop_down Users" at bounding box center [71, 341] width 142 height 28
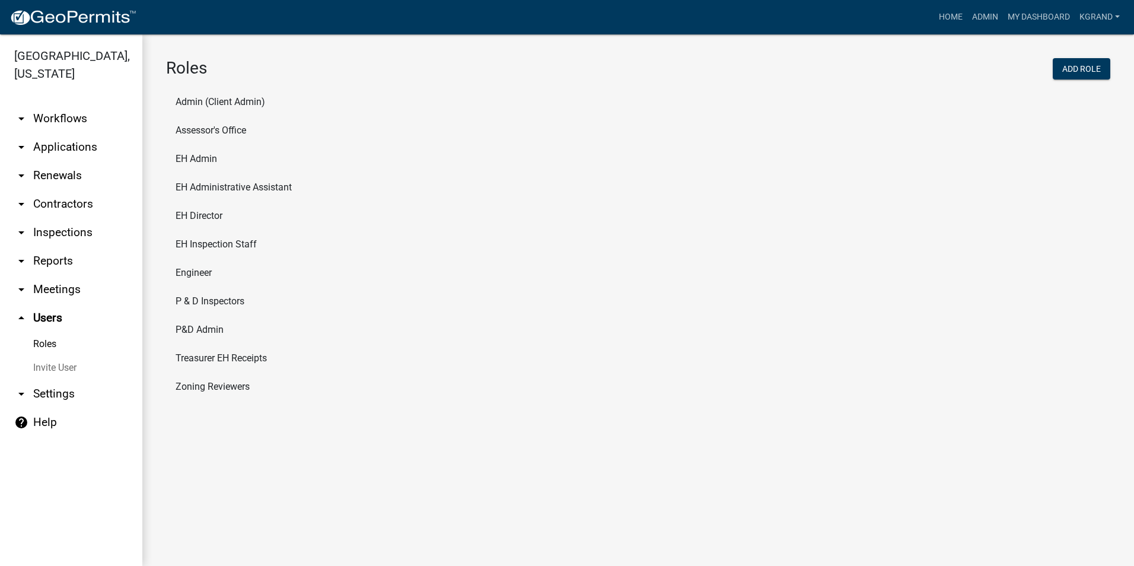
click at [39, 380] on link "arrow_drop_down Settings" at bounding box center [71, 394] width 142 height 28
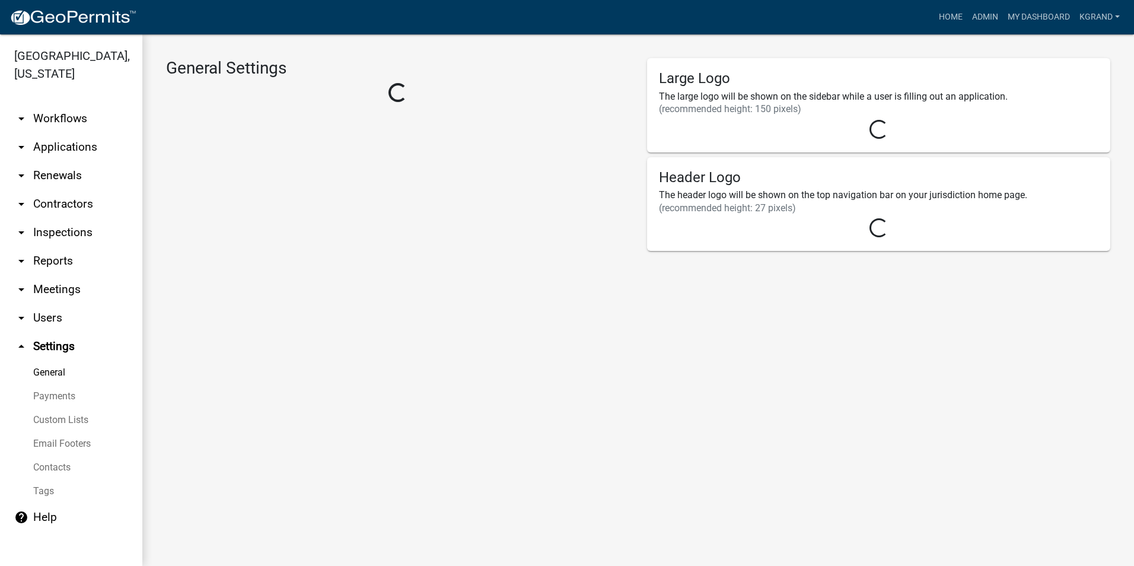
select select "IA"
select select "Central Standard Time"
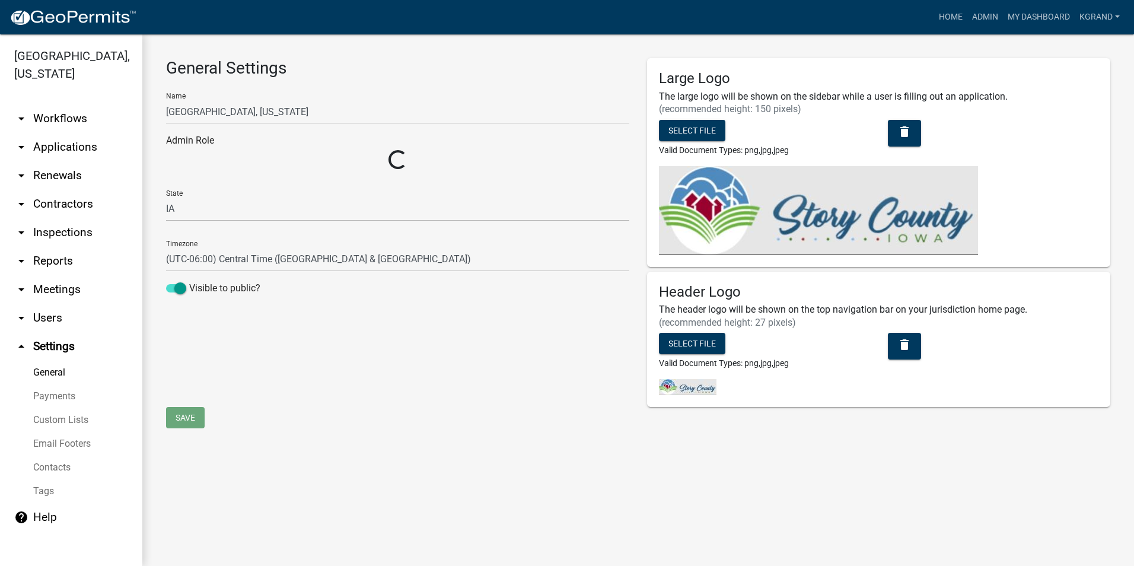
select select "03540cc7-cae6-4ec5-9df4-19164d3ec826"
click at [46, 432] on link "Email Footers" at bounding box center [71, 444] width 142 height 24
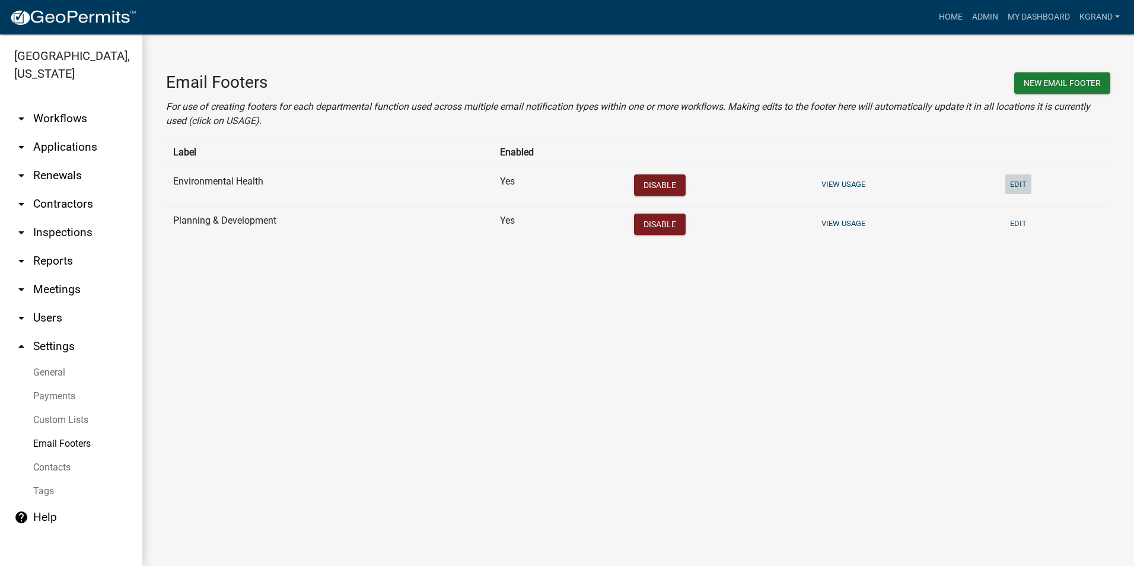
click at [1015, 183] on button "Edit" at bounding box center [1018, 184] width 26 height 20
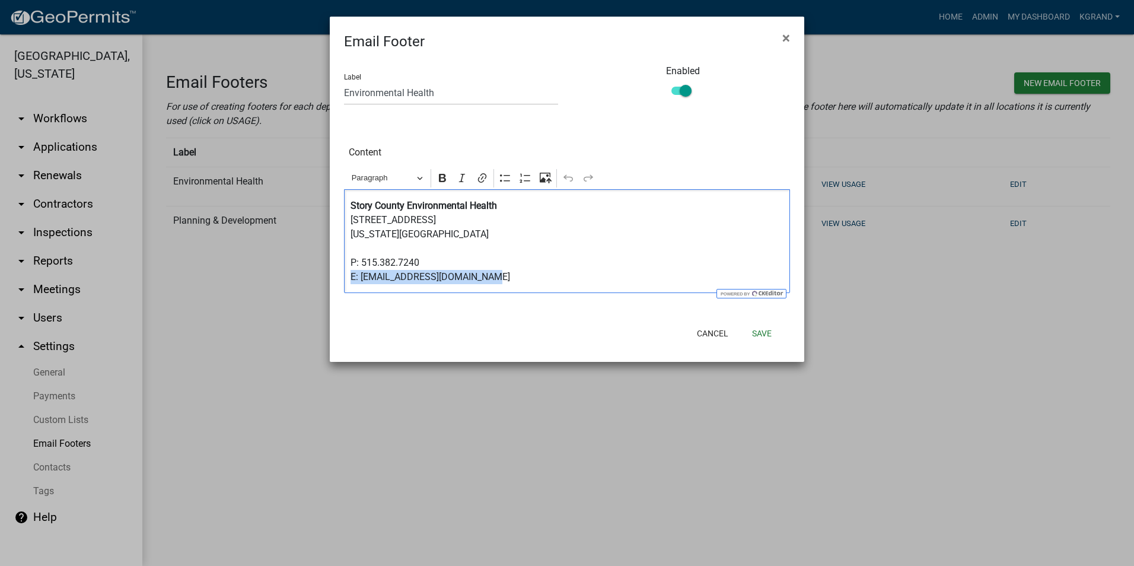
drag, startPoint x: 485, startPoint y: 276, endPoint x: 325, endPoint y: 279, distance: 160.1
click at [325, 279] on ngb-modal-window "Email Footer × Label Environmental Health Enabled Content Rich Text Editor Para…" at bounding box center [567, 283] width 1134 height 566
click at [411, 280] on p "Story County Environmental Health [STREET_ADDRESS][US_STATE] P: 515.382.7240" at bounding box center [566, 241] width 433 height 85
click at [766, 329] on button "Save" at bounding box center [761, 333] width 39 height 21
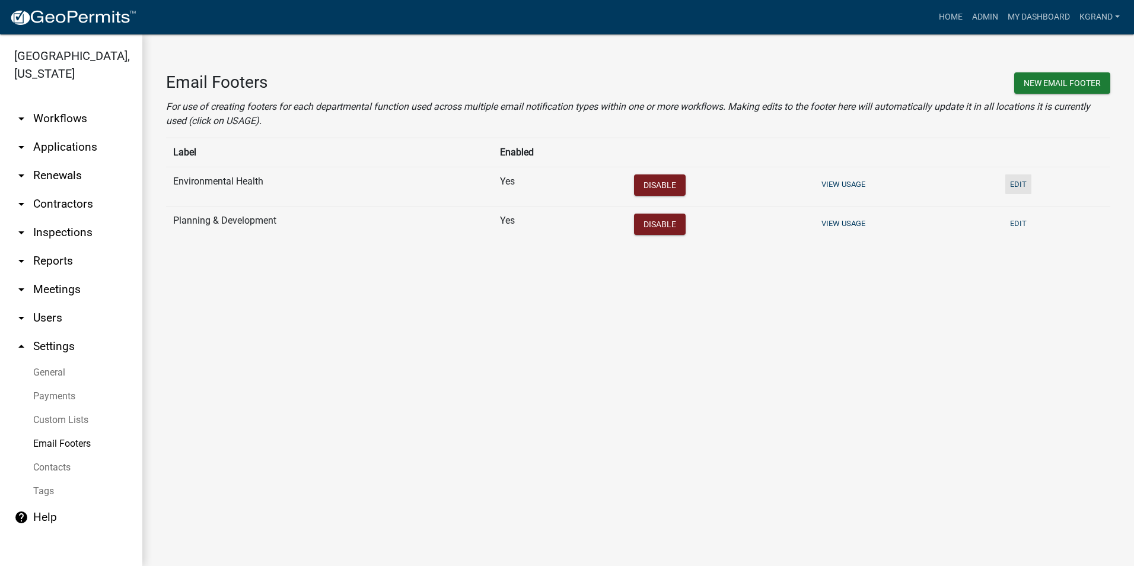
click at [1010, 180] on button "Edit" at bounding box center [1018, 184] width 26 height 20
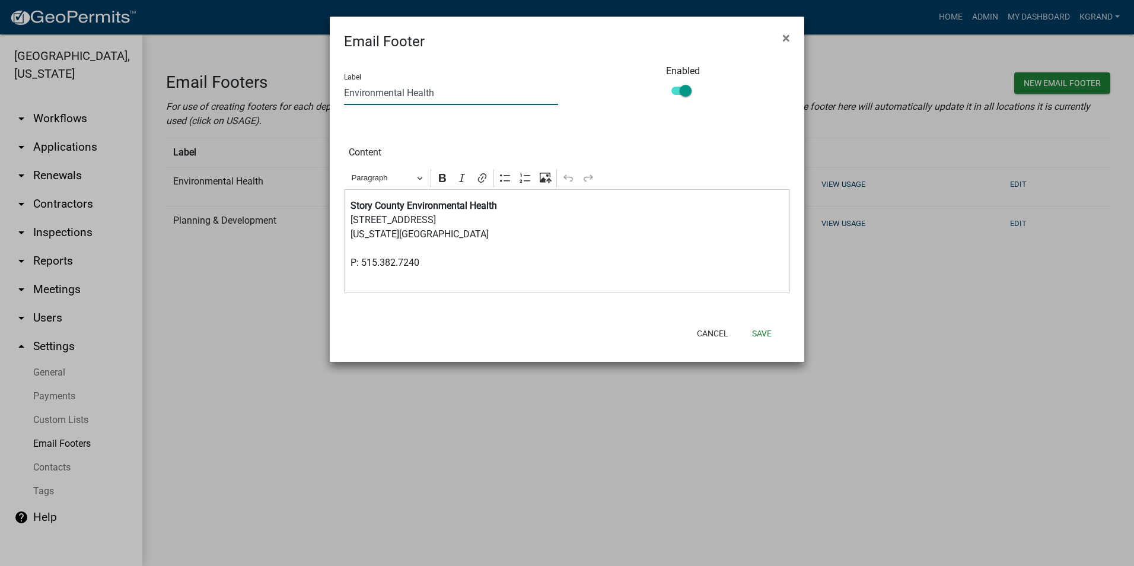
click at [445, 95] on input "Environmental Health" at bounding box center [451, 93] width 214 height 24
type input "Environmental Health General"
click at [764, 336] on button "Save" at bounding box center [761, 333] width 39 height 21
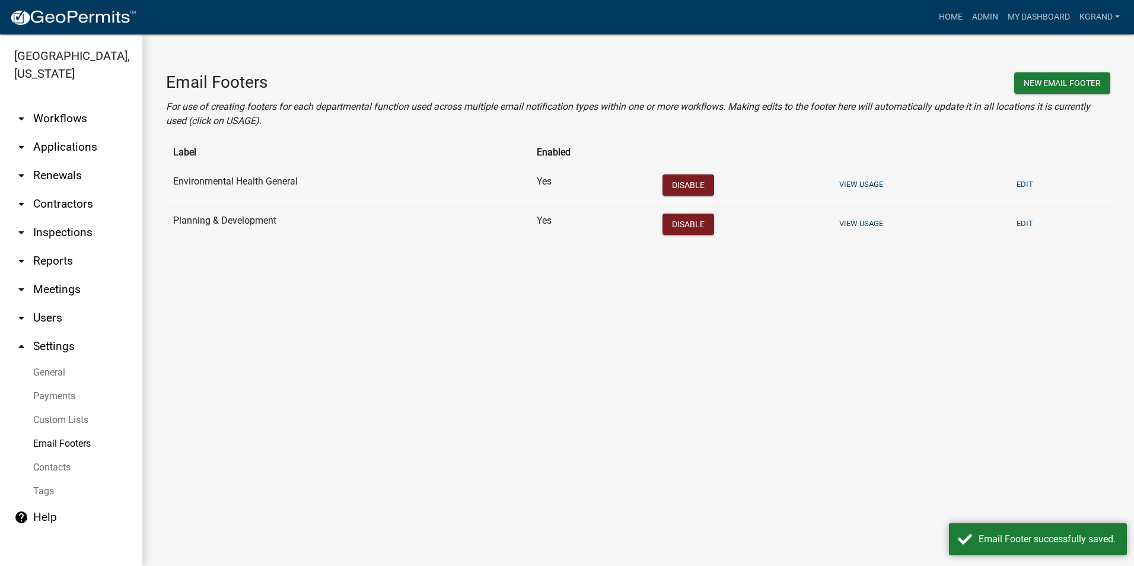
click at [343, 350] on main "Email Footers New Email Footer For use of creating footers for each departmenta…" at bounding box center [637, 299] width 991 height 531
click at [1028, 186] on button "Edit" at bounding box center [1025, 184] width 26 height 20
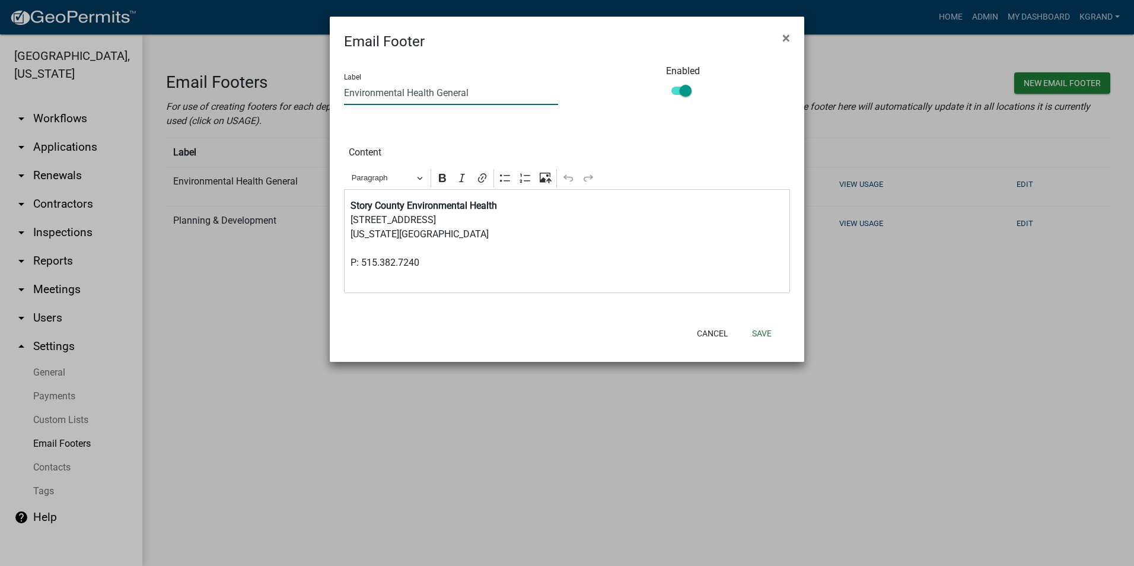
click at [474, 92] on input "Environmental Health General" at bounding box center [451, 93] width 214 height 24
type input "Environmental Health"
drag, startPoint x: 767, startPoint y: 335, endPoint x: 728, endPoint y: 343, distance: 39.9
click at [767, 335] on button "Save" at bounding box center [761, 333] width 39 height 21
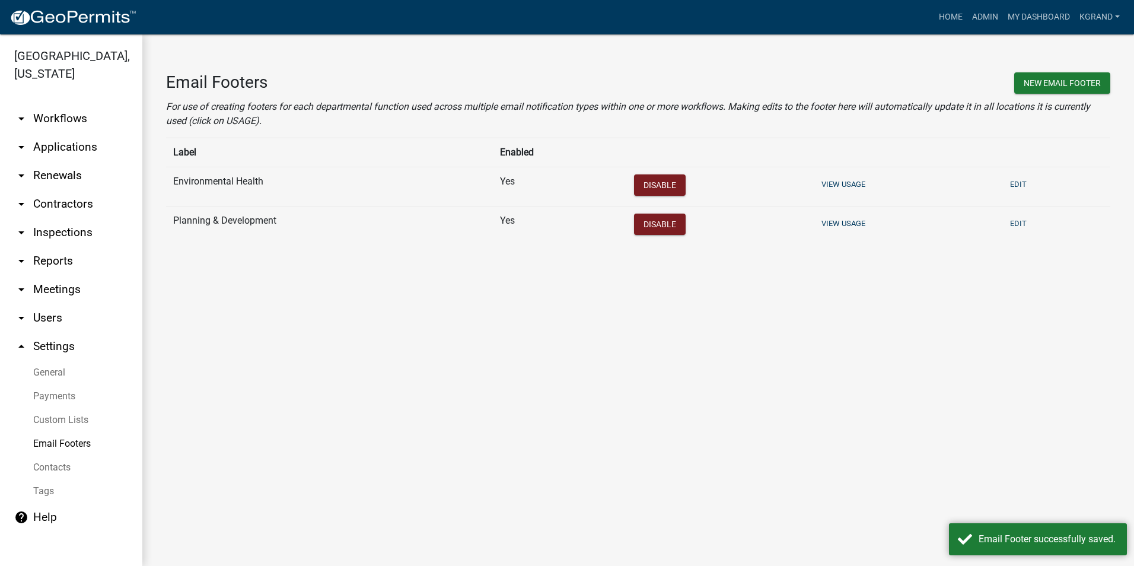
click at [338, 382] on main "Email Footers New Email Footer For use of creating footers for each departmenta…" at bounding box center [637, 299] width 991 height 531
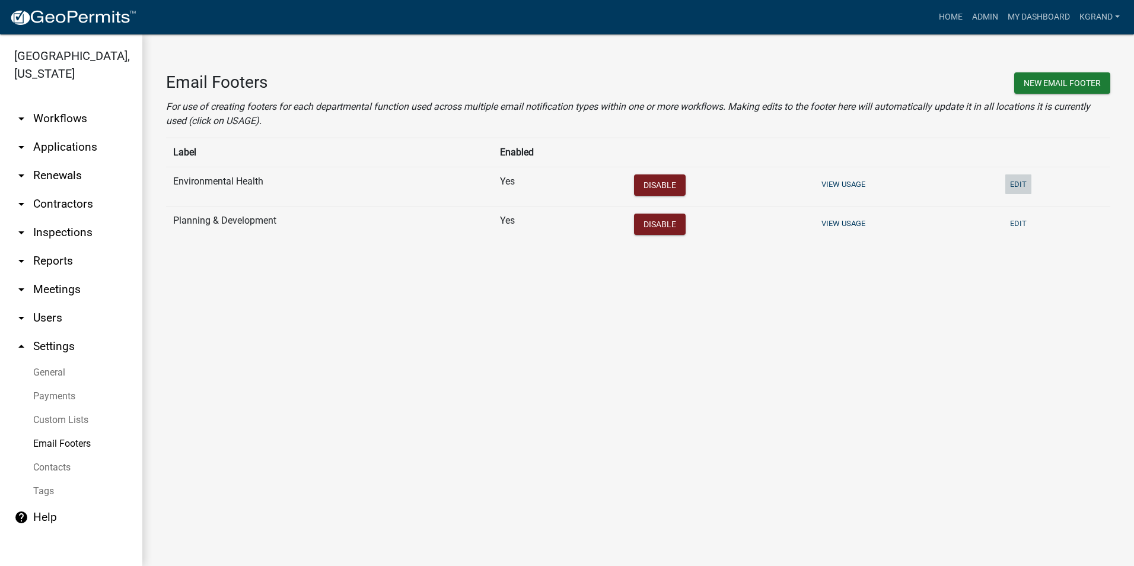
click at [1021, 178] on button "Edit" at bounding box center [1018, 184] width 26 height 20
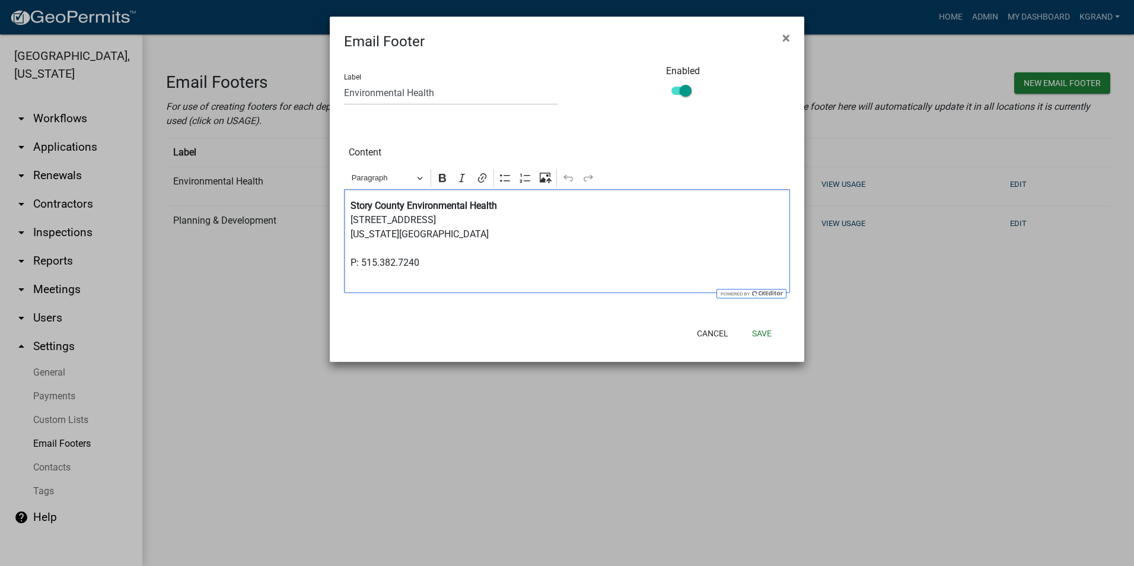
click at [399, 282] on p "⁠⁠⁠⁠⁠⁠⁠ Story County Environmental Health [STREET_ADDRESS][US_STATE] P: 515.382…" at bounding box center [566, 241] width 433 height 85
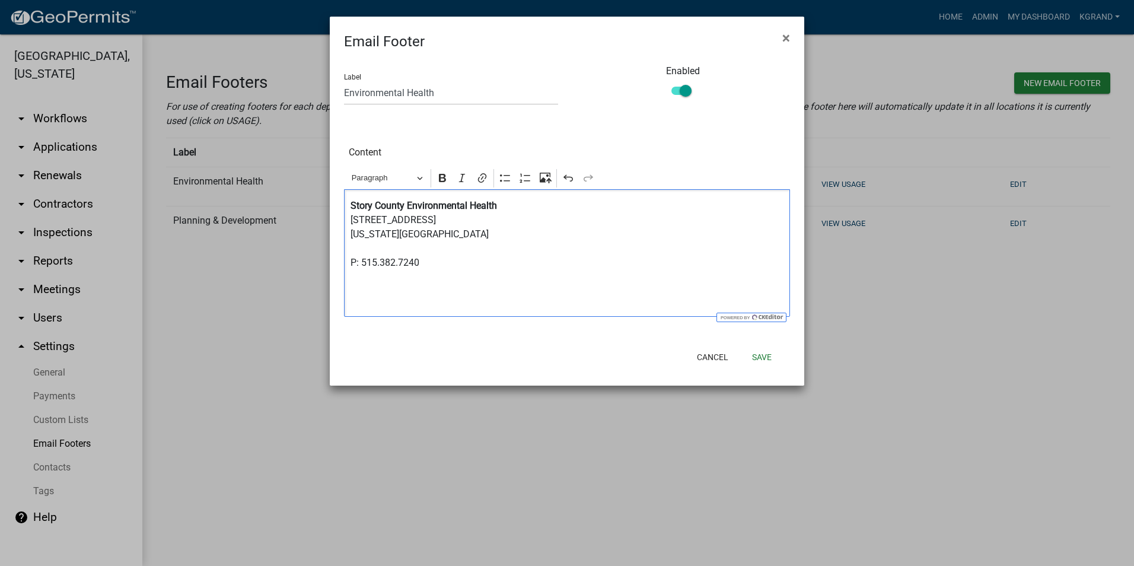
click at [387, 285] on div "Story County Environmental Health [STREET_ADDRESS][US_STATE] P: 515.382.7240" at bounding box center [567, 252] width 446 height 127
click at [351, 286] on div "Story County Environmental Health [STREET_ADDRESS][US_STATE] P: 515.382.7240" at bounding box center [567, 252] width 446 height 127
click at [357, 278] on p "Story County Environmental Health [STREET_ADDRESS][US_STATE] P: 515.382.7240" at bounding box center [566, 241] width 433 height 85
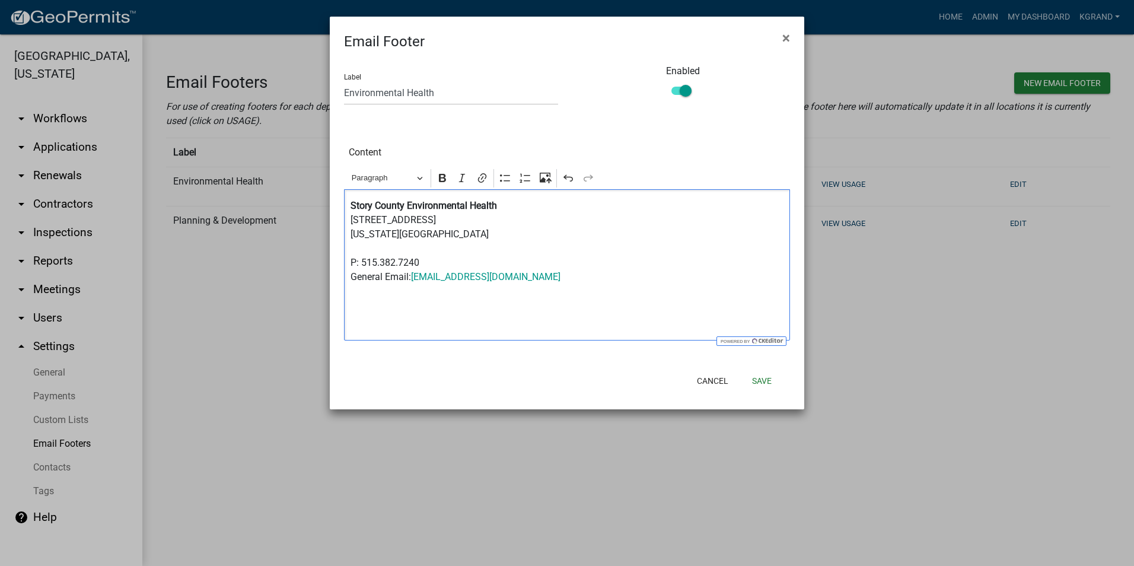
click at [355, 277] on p "Story County Environmental Health [STREET_ADDRESS][US_STATE] P: 515.382.7240 Ge…" at bounding box center [566, 241] width 433 height 85
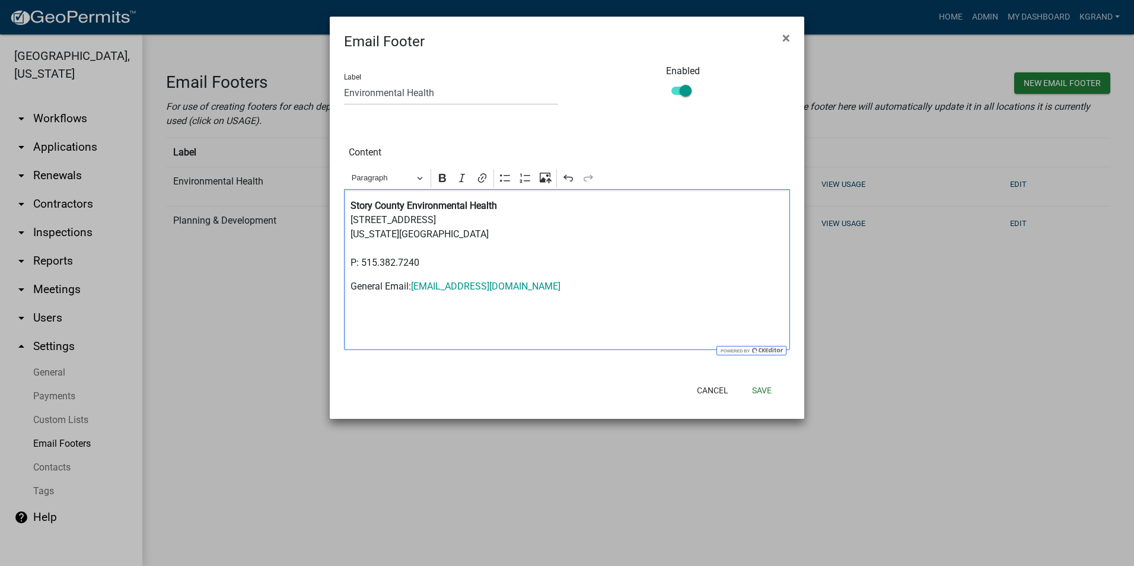
click at [575, 288] on p "General Email: [EMAIL_ADDRESS][DOMAIN_NAME]" at bounding box center [566, 286] width 433 height 14
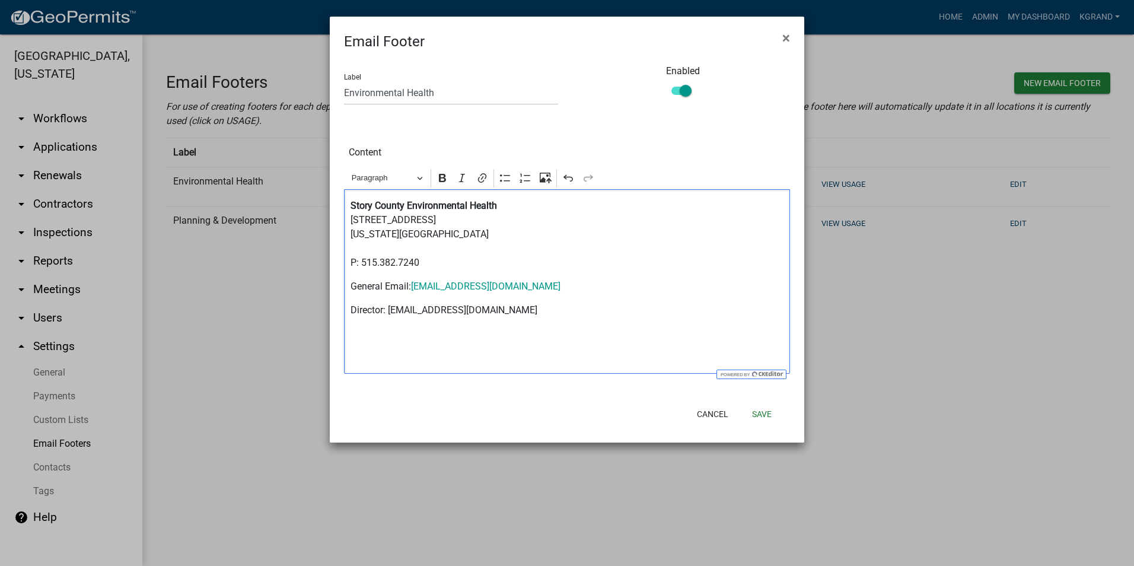
click at [585, 285] on p "General Email: [EMAIL_ADDRESS][DOMAIN_NAME]" at bounding box center [566, 286] width 433 height 14
click at [552, 320] on div "Story County Environmental Health [STREET_ADDRESS][US_STATE] P: 515.382.7240 Ge…" at bounding box center [567, 281] width 446 height 184
click at [545, 311] on p "Director: [EMAIL_ADDRESS][DOMAIN_NAME]" at bounding box center [566, 310] width 433 height 14
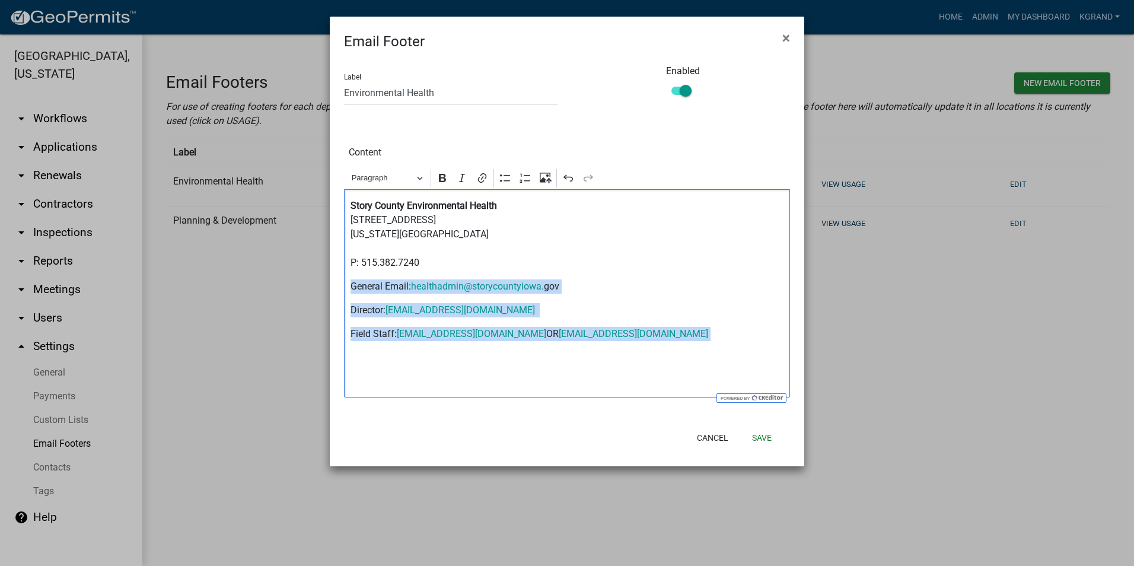
drag, startPoint x: 348, startPoint y: 288, endPoint x: 707, endPoint y: 333, distance: 362.2
click at [707, 333] on div "Story County Environmental Health [STREET_ADDRESS][US_STATE] P: 515.382.7240 Ge…" at bounding box center [567, 293] width 446 height 208
click at [410, 300] on div "Story County Environmental Health [STREET_ADDRESS][US_STATE] P: 515.382.7240 Ge…" at bounding box center [567, 293] width 446 height 208
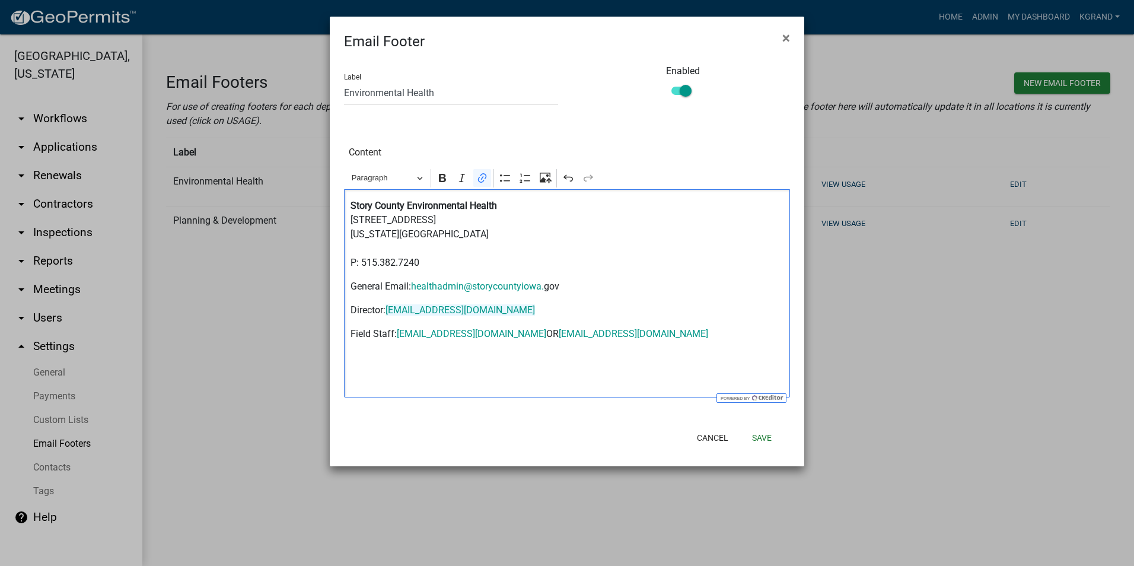
click at [353, 229] on p "Story County Environmental Health [STREET_ADDRESS][US_STATE] P: 515.382.7240" at bounding box center [566, 234] width 433 height 71
click at [420, 173] on button "Paragraph" at bounding box center [387, 178] width 82 height 18
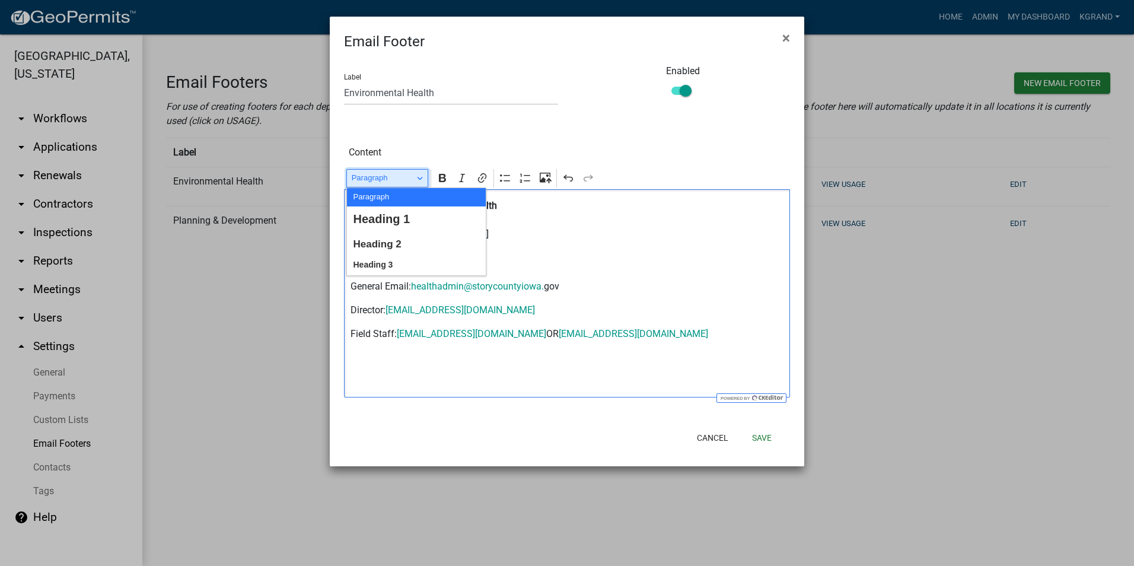
click at [420, 173] on button "Paragraph" at bounding box center [387, 178] width 82 height 18
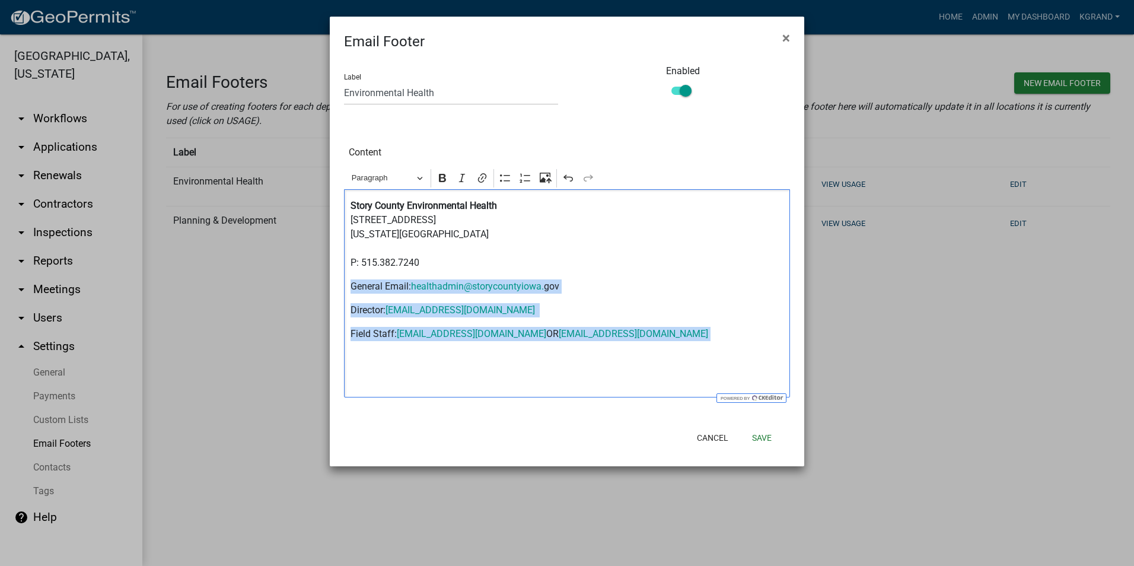
drag, startPoint x: 683, startPoint y: 337, endPoint x: 349, endPoint y: 282, distance: 338.3
click at [349, 282] on div "Story County Environmental Health [STREET_ADDRESS][US_STATE] P: 515.382.7240 Ge…" at bounding box center [567, 293] width 446 height 208
click at [425, 174] on button "Paragraph" at bounding box center [387, 178] width 82 height 18
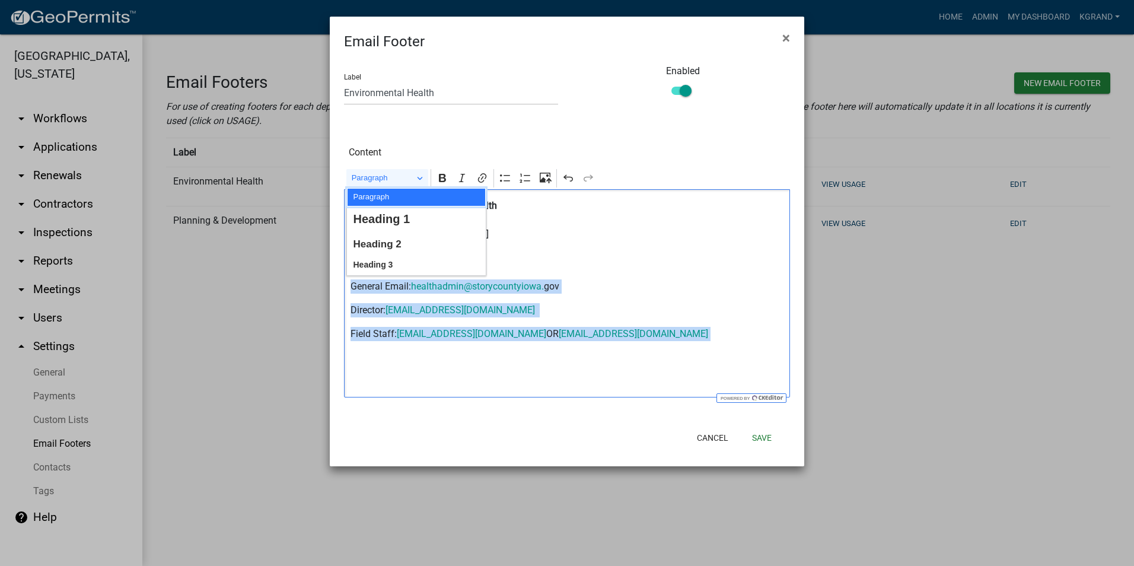
click at [372, 196] on span "Paragraph" at bounding box center [371, 197] width 36 height 14
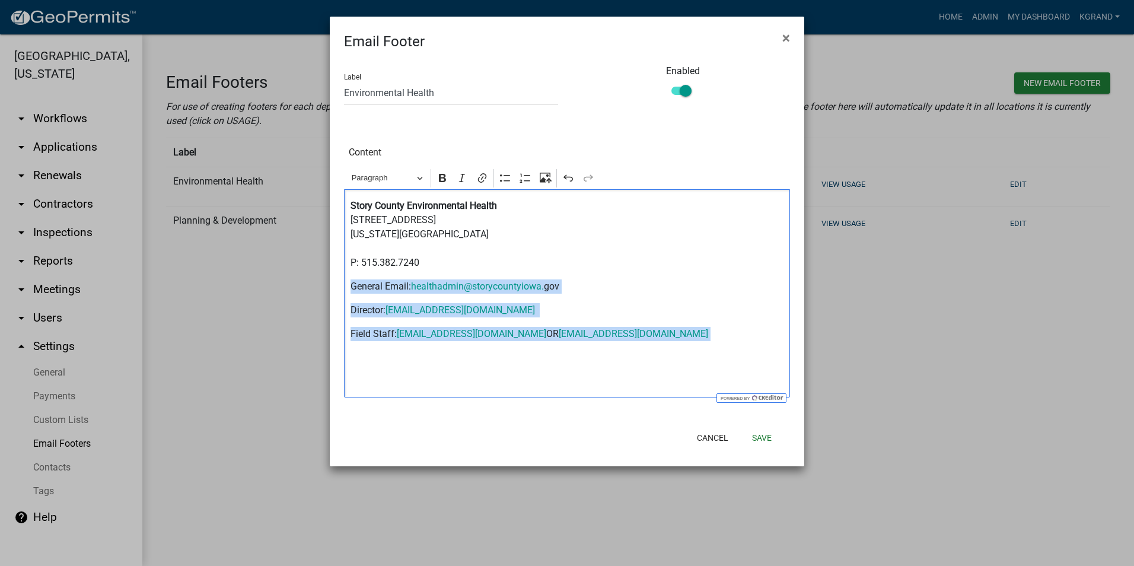
click at [373, 303] on p "Director: [EMAIL_ADDRESS][DOMAIN_NAME]" at bounding box center [566, 310] width 433 height 14
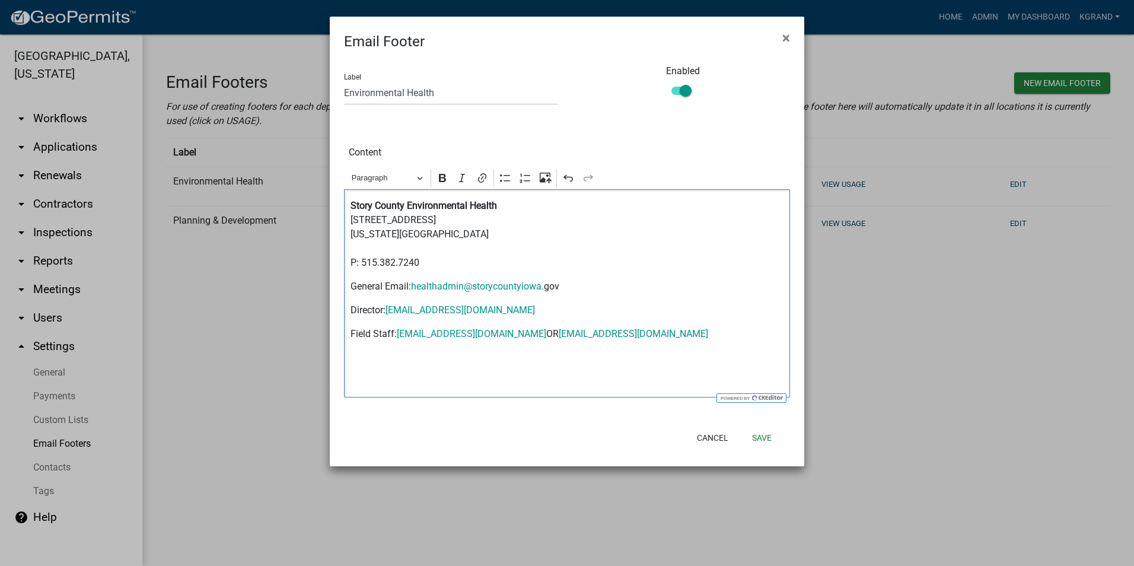
click at [371, 299] on div "Story County Environmental Health [STREET_ADDRESS][US_STATE] P: 515.382.7240 Ge…" at bounding box center [567, 293] width 446 height 208
click at [351, 293] on p "General Email: healthadmin@storycountyiowa. gov" at bounding box center [566, 286] width 433 height 14
click at [349, 308] on div "Story County Environmental Health [STREET_ADDRESS][US_STATE] P: 515.382.7240 Ge…" at bounding box center [567, 293] width 446 height 208
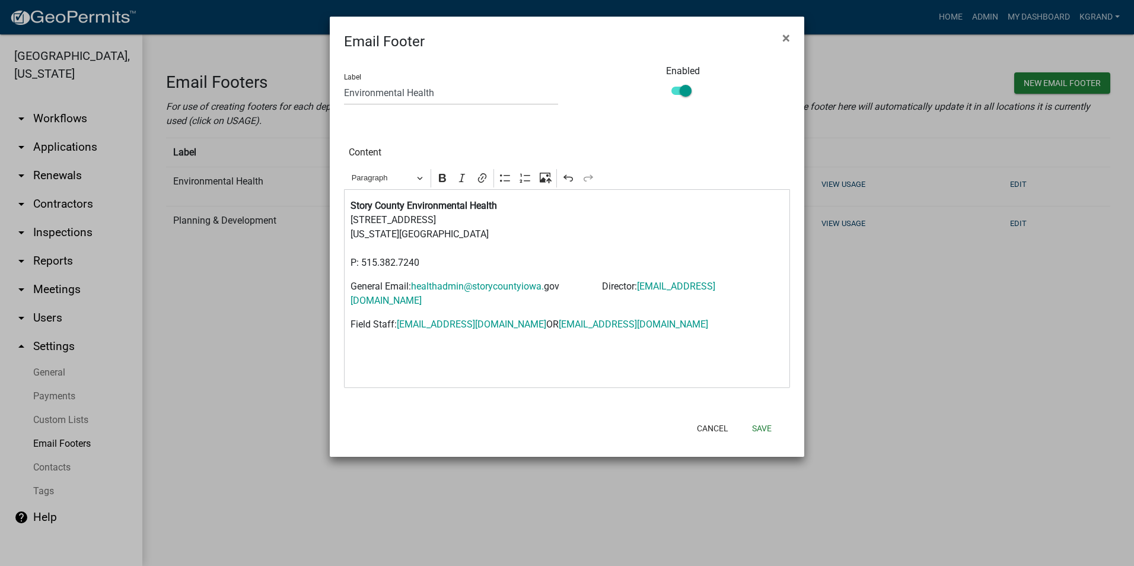
click at [602, 285] on p "General Email: healthadmin@storycountyiowa. gov Director: [EMAIL_ADDRESS][DOMAI…" at bounding box center [566, 293] width 433 height 28
click at [348, 326] on div "Story County Environmental Health [STREET_ADDRESS][US_STATE] P: 515.382.7240 Ge…" at bounding box center [567, 288] width 446 height 199
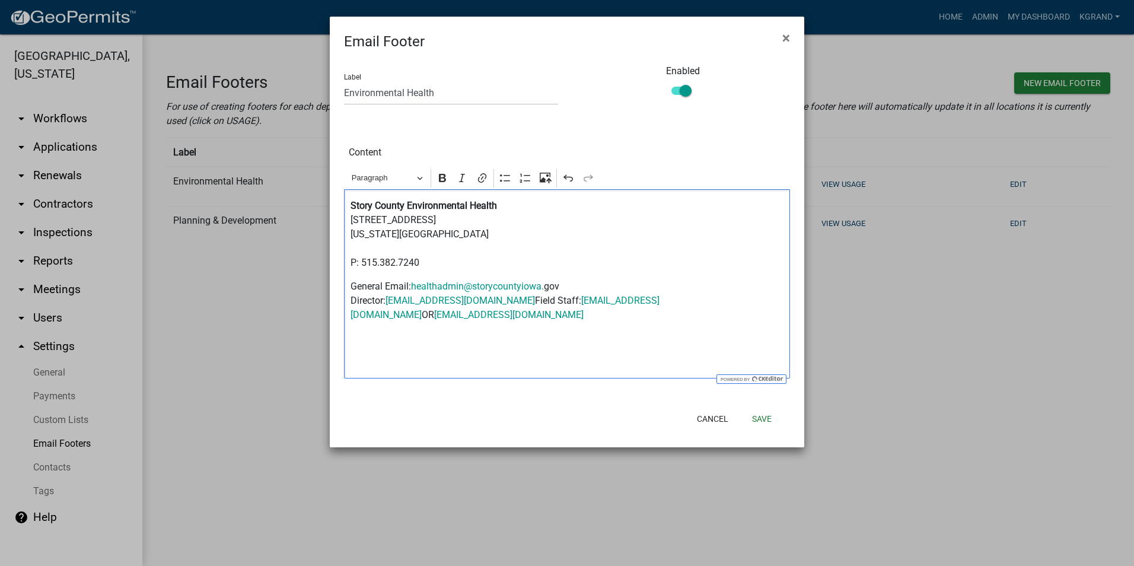
click at [352, 301] on p "General Email: healthadmin@storycountyiowa. gov Director: [EMAIL_ADDRESS][DOMAI…" at bounding box center [566, 300] width 433 height 43
click at [350, 286] on p "General Email: healthadmin@storycountyiowa. gov Director: [EMAIL_ADDRESS][DOMAI…" at bounding box center [566, 300] width 433 height 43
click at [353, 341] on p "Editor editing area: main. Press Alt+0 for help." at bounding box center [566, 338] width 433 height 14
click at [363, 342] on p "Editor editing area: main. Press Alt+0 for help." at bounding box center [566, 338] width 433 height 14
drag, startPoint x: 538, startPoint y: 303, endPoint x: 343, endPoint y: 304, distance: 195.1
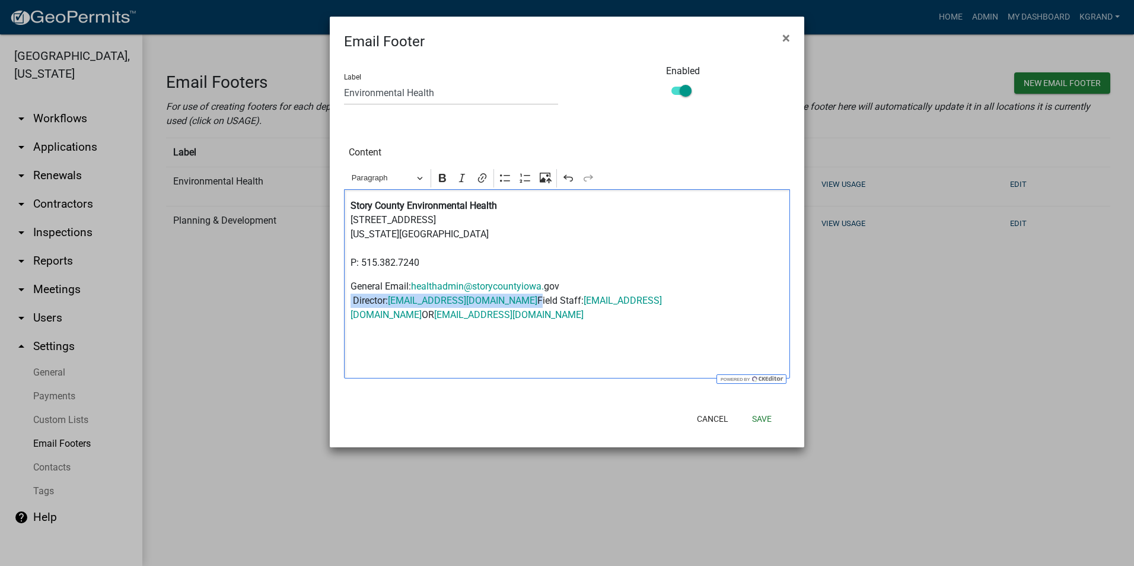
click at [343, 304] on div "Content Rich Text Editor Paragraph Paragraph Heading 1 Heading 2 Heading 3 Bold…" at bounding box center [567, 260] width 464 height 235
click at [551, 302] on p "General Email: healthadmin@storycountyiowa. gov Field Staff: [EMAIL_ADDRESS][DO…" at bounding box center [566, 300] width 433 height 43
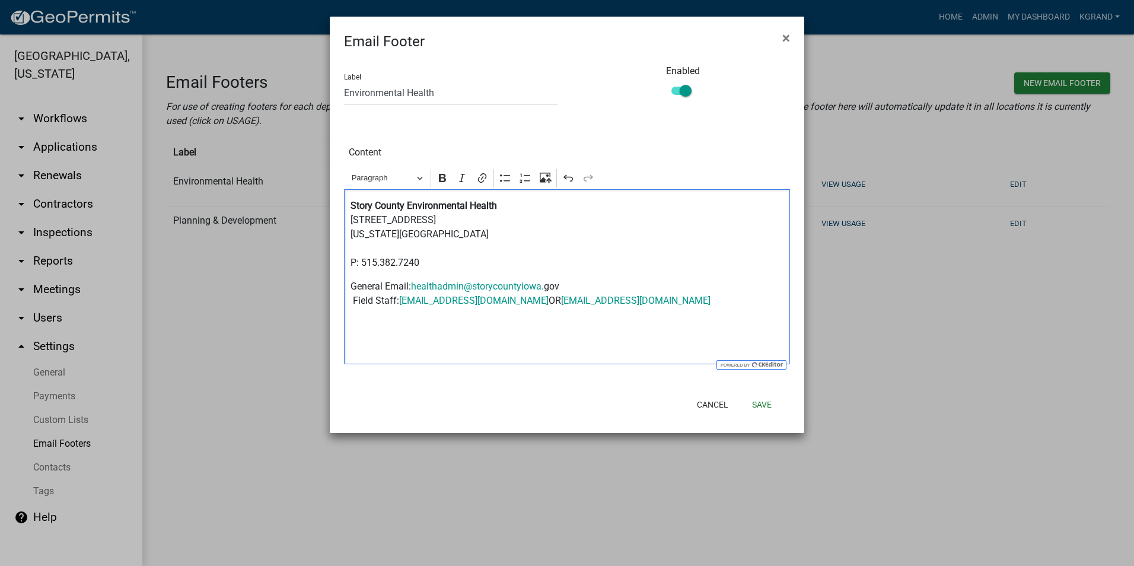
click at [685, 303] on p "General Email: healthadmin@storycountyiowa. gov Field Staff: [EMAIL_ADDRESS][DO…" at bounding box center [566, 293] width 433 height 28
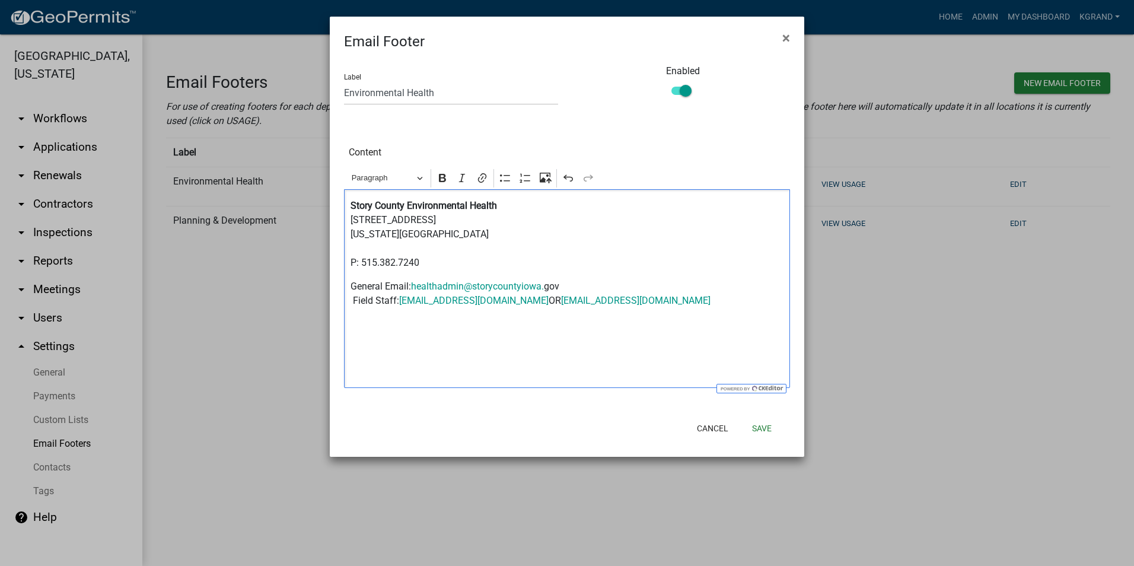
click at [362, 313] on div "Story County Environmental Health [STREET_ADDRESS][US_STATE] P: 515.382.7240 Ge…" at bounding box center [567, 288] width 446 height 199
click at [682, 301] on p "General Email: healthadmin@storycountyiowa. gov Field Staff: [EMAIL_ADDRESS][DO…" at bounding box center [566, 293] width 433 height 28
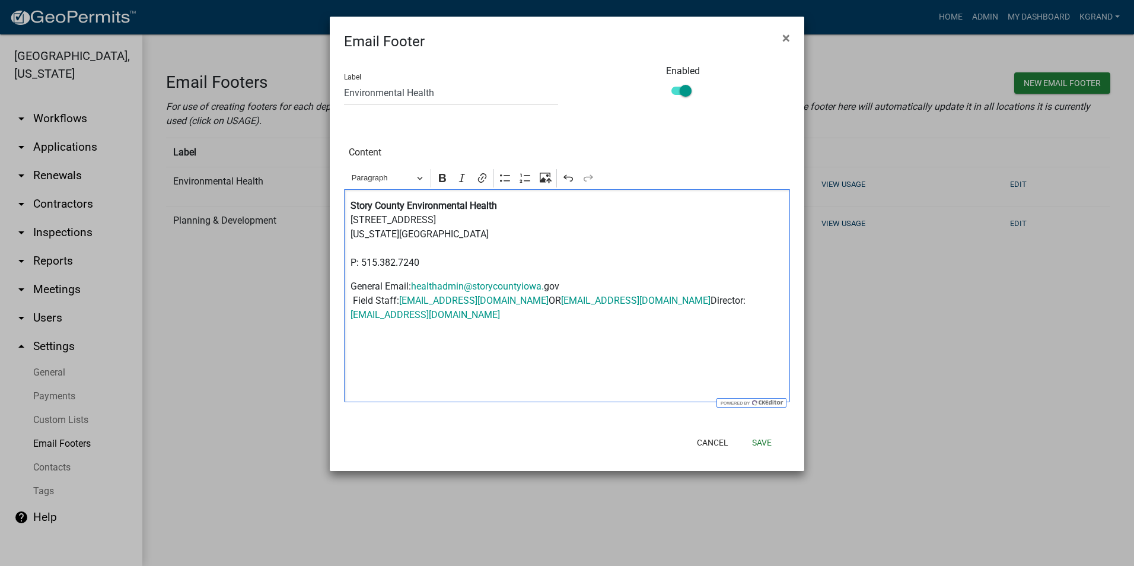
click at [680, 298] on p "General Email: healthadmin@storycountyiowa. gov Field Staff: [PERSON_NAME][EMAI…" at bounding box center [566, 300] width 433 height 43
click at [356, 275] on div "Story County Environmental Health [STREET_ADDRESS][US_STATE] P: 515.382.7240 Ge…" at bounding box center [567, 295] width 446 height 213
click at [350, 275] on div "Story County Environmental Health [STREET_ADDRESS][US_STATE] P: 515.382.7240 Ge…" at bounding box center [567, 295] width 446 height 213
click at [396, 301] on p "General Email: healthadmin@storycountyiowa. gov Field Staff: [PERSON_NAME][EMAI…" at bounding box center [566, 300] width 433 height 43
click at [381, 316] on p "General Email: healthadmin@storycountyiowa. gov Field Staff Email: [EMAIL_ADDRE…" at bounding box center [566, 300] width 433 height 43
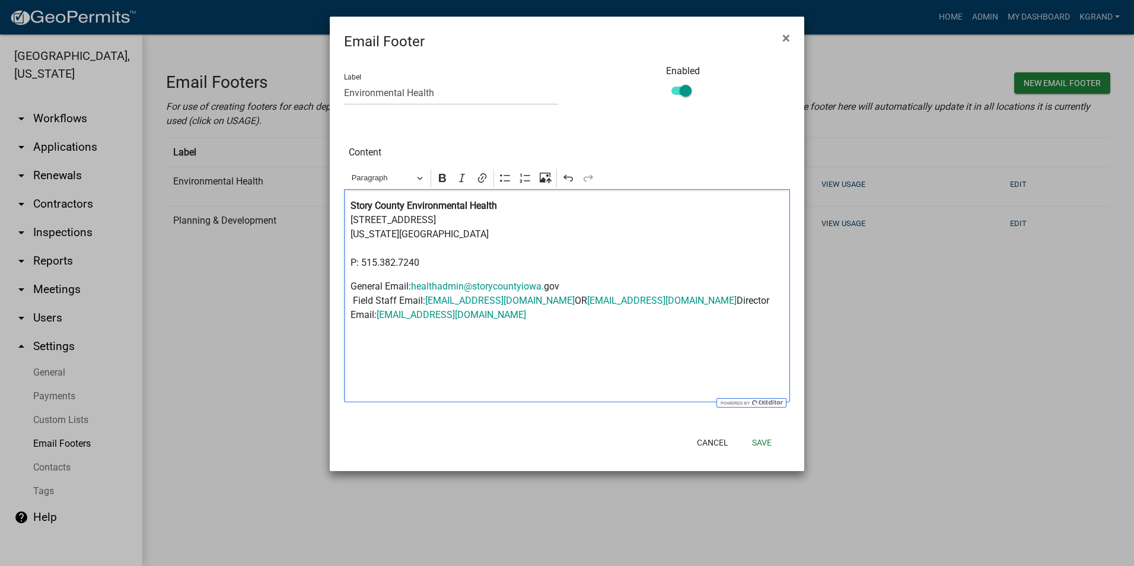
click at [387, 336] on p "Editor editing area: main. Press Alt+0 for help." at bounding box center [566, 338] width 433 height 14
click at [384, 269] on p "Story County Environmental Health [STREET_ADDRESS][US_STATE] P: 515.382.7240" at bounding box center [566, 234] width 433 height 71
click at [764, 441] on button "Save" at bounding box center [761, 442] width 39 height 21
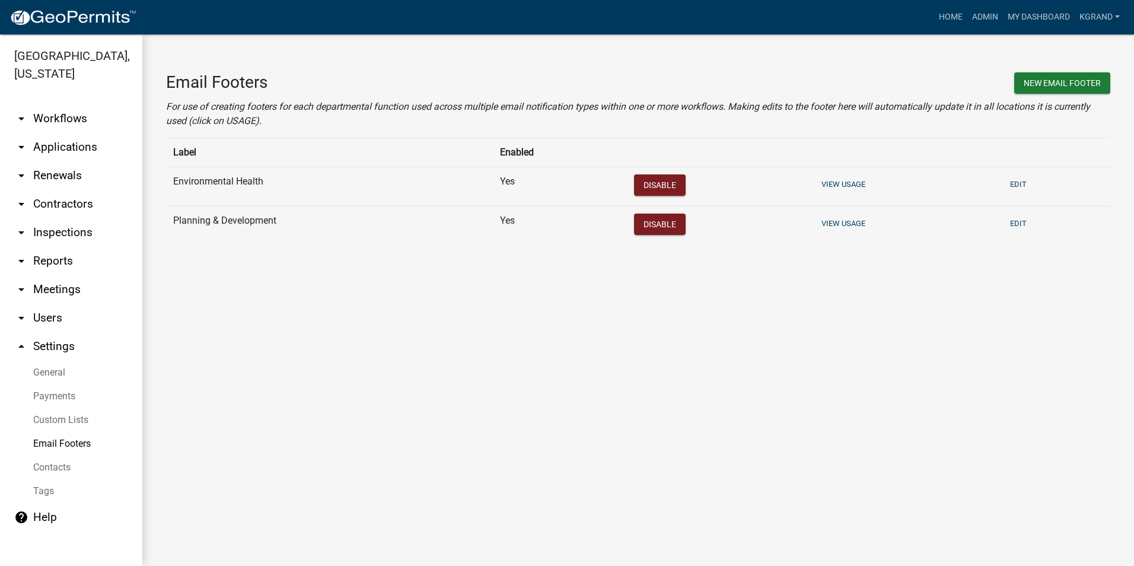
click at [236, 310] on main "Email Footers New Email Footer For use of creating footers for each departmenta…" at bounding box center [637, 299] width 991 height 531
